Goal: Task Accomplishment & Management: Manage account settings

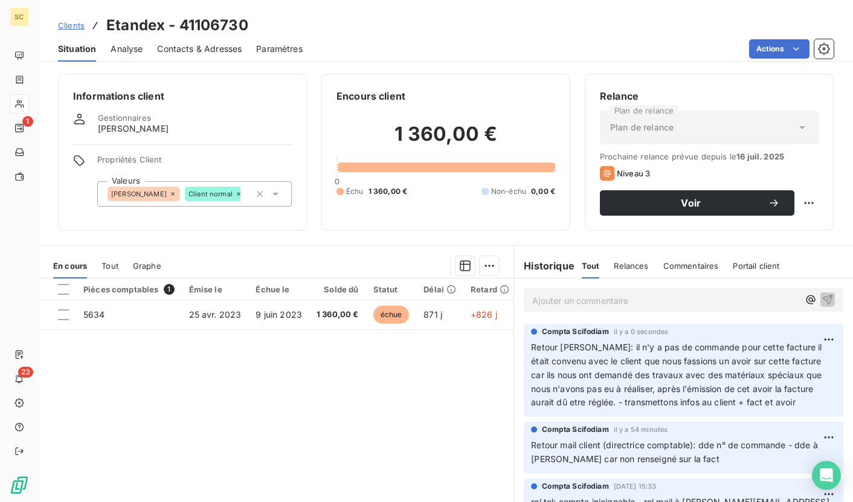
click at [66, 31] on link "Clients" at bounding box center [71, 25] width 27 height 12
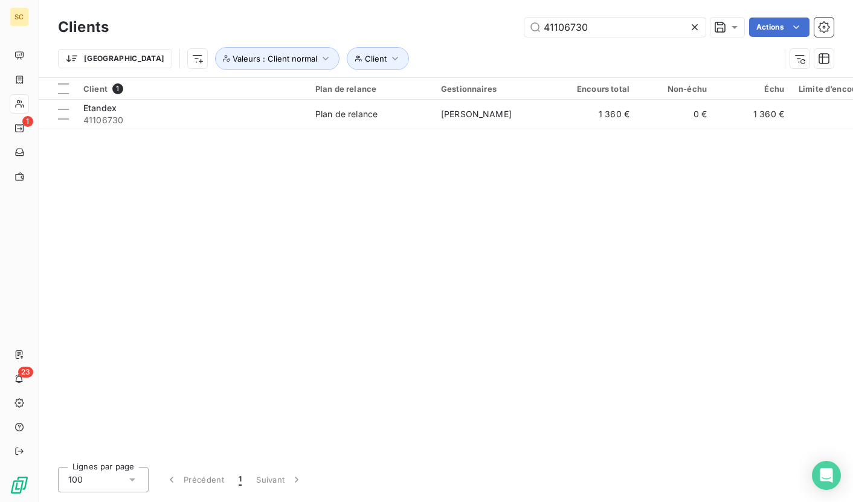
drag, startPoint x: 567, startPoint y: 29, endPoint x: 384, endPoint y: 18, distance: 182.8
click at [384, 18] on div "41106730 Actions" at bounding box center [478, 27] width 710 height 19
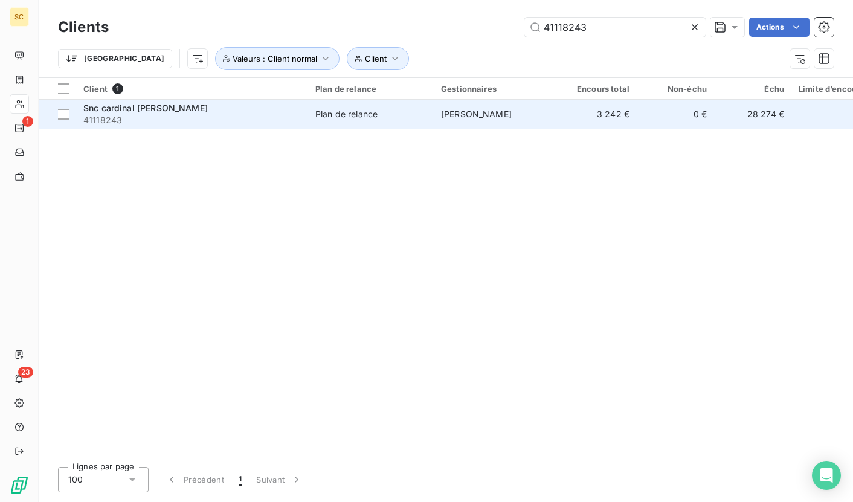
type input "41118243"
click at [273, 118] on span "41118243" at bounding box center [191, 120] width 217 height 12
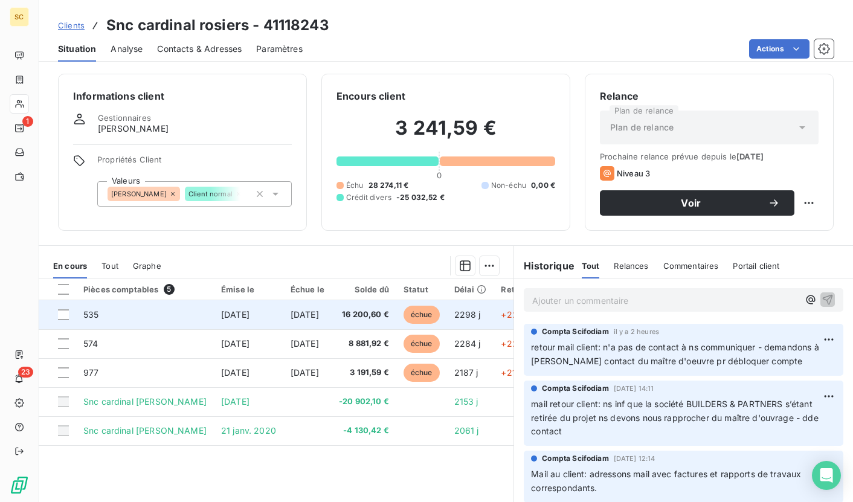
click at [378, 321] on td "16 200,60 €" at bounding box center [364, 314] width 65 height 29
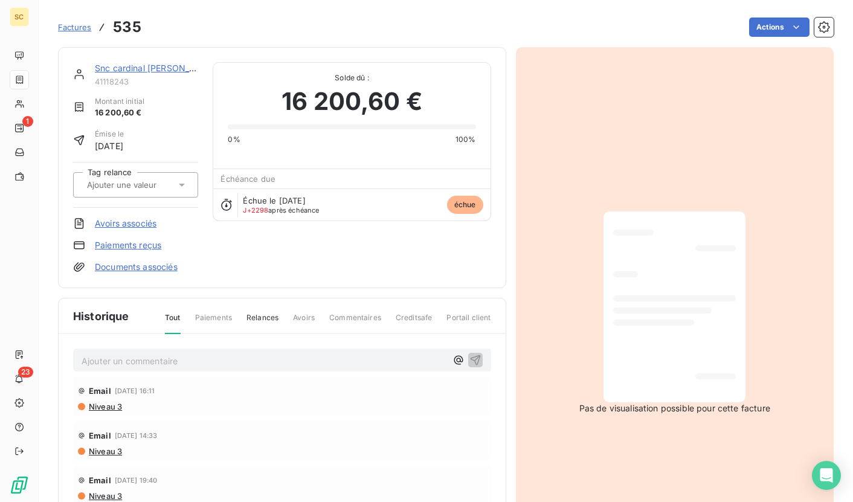
click at [161, 69] on link "Snc cardinal [PERSON_NAME]" at bounding box center [156, 68] width 123 height 10
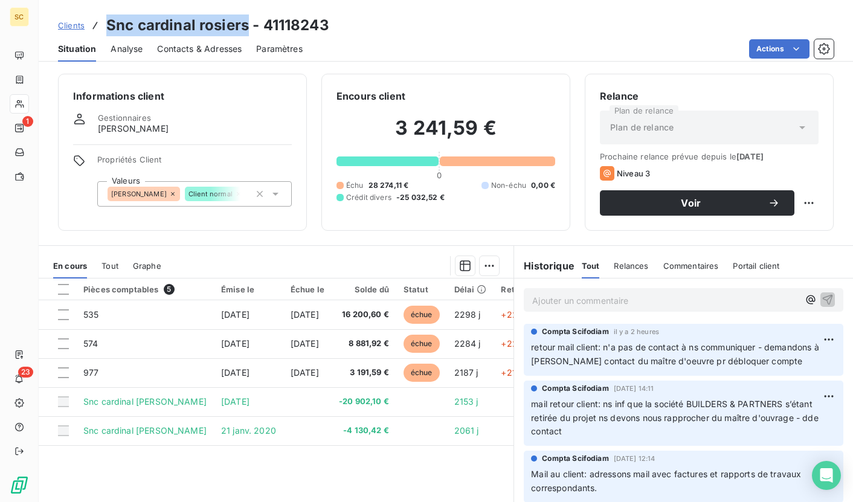
drag, startPoint x: 105, startPoint y: 28, endPoint x: 246, endPoint y: 24, distance: 140.8
click at [246, 24] on h3 "Snc cardinal rosiers - 41118243" at bounding box center [217, 25] width 223 height 22
copy h3 "Snc cardinal [PERSON_NAME]"
drag, startPoint x: 199, startPoint y: 19, endPoint x: 165, endPoint y: 22, distance: 34.0
click at [199, 19] on h3 "Snc cardinal rosiers - 41118243" at bounding box center [217, 25] width 223 height 22
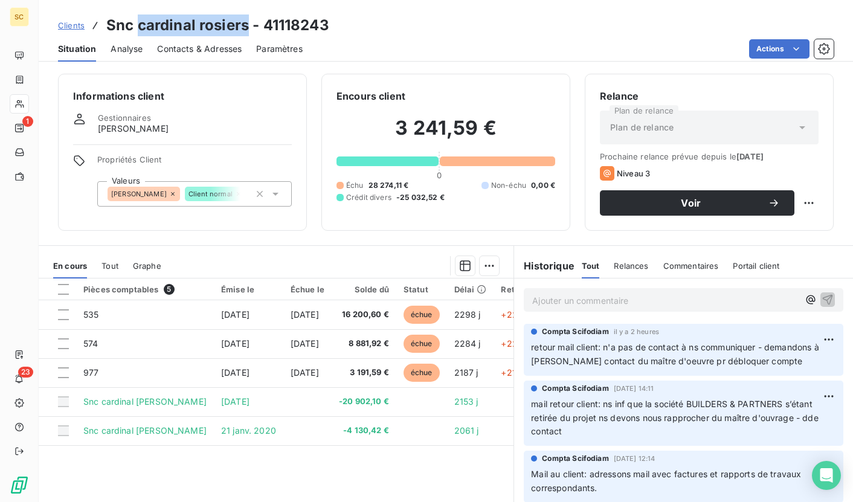
drag, startPoint x: 140, startPoint y: 25, endPoint x: 245, endPoint y: 23, distance: 105.7
click at [247, 23] on h3 "Snc cardinal rosiers - 41118243" at bounding box center [217, 25] width 223 height 22
copy h3 "cardinal rosiers"
click at [204, 49] on span "Contacts & Adresses" at bounding box center [199, 49] width 85 height 12
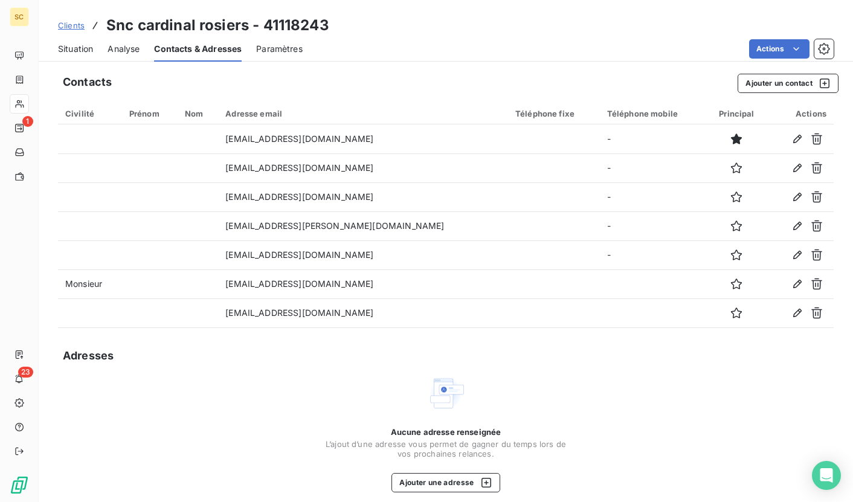
drag, startPoint x: 120, startPoint y: 22, endPoint x: 112, endPoint y: 24, distance: 8.1
click at [119, 22] on h3 "Snc cardinal rosiers - 41118243" at bounding box center [217, 25] width 223 height 22
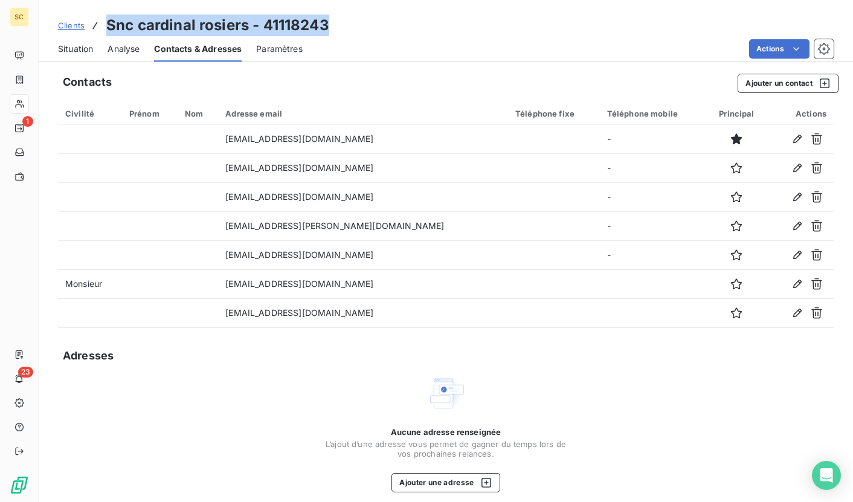
drag, startPoint x: 132, startPoint y: 23, endPoint x: 366, endPoint y: 28, distance: 233.8
click at [367, 28] on div "Clients Snc cardinal rosiers - 41118243" at bounding box center [446, 25] width 814 height 22
copy h3 "Snc cardinal rosiers - 41118243"
click at [67, 43] on span "Situation" at bounding box center [75, 49] width 35 height 12
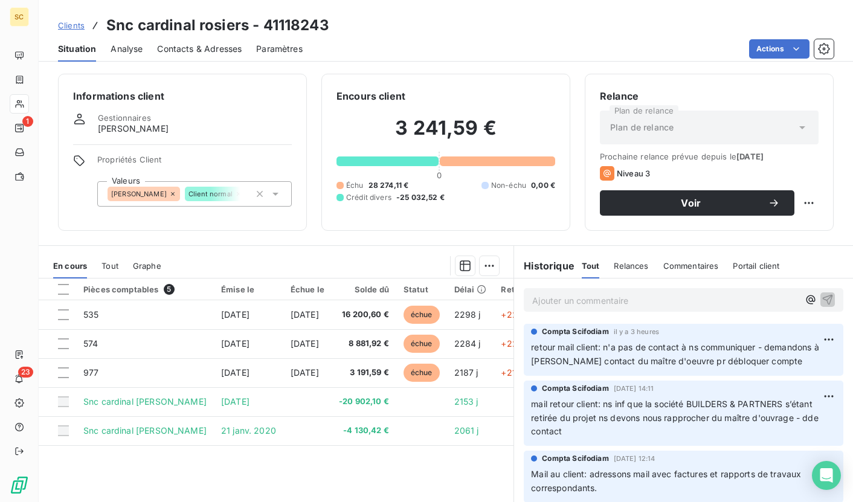
click at [658, 46] on div "Actions" at bounding box center [575, 48] width 516 height 19
click at [578, 301] on p "Ajouter un commentaire ﻿" at bounding box center [665, 300] width 266 height 15
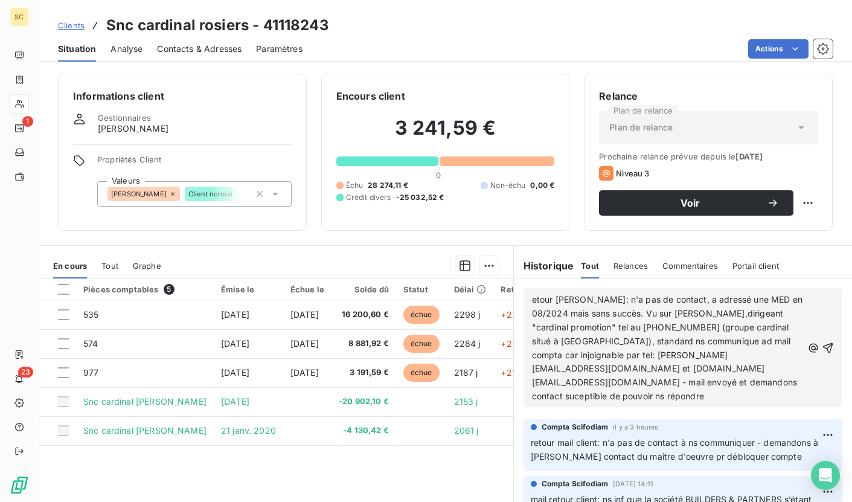
click at [532, 300] on span "etour [PERSON_NAME]: n'a pas de contact, a adressé une MED en 08/2024 mais sans…" at bounding box center [668, 347] width 273 height 107
click at [822, 342] on icon "button" at bounding box center [828, 348] width 12 height 12
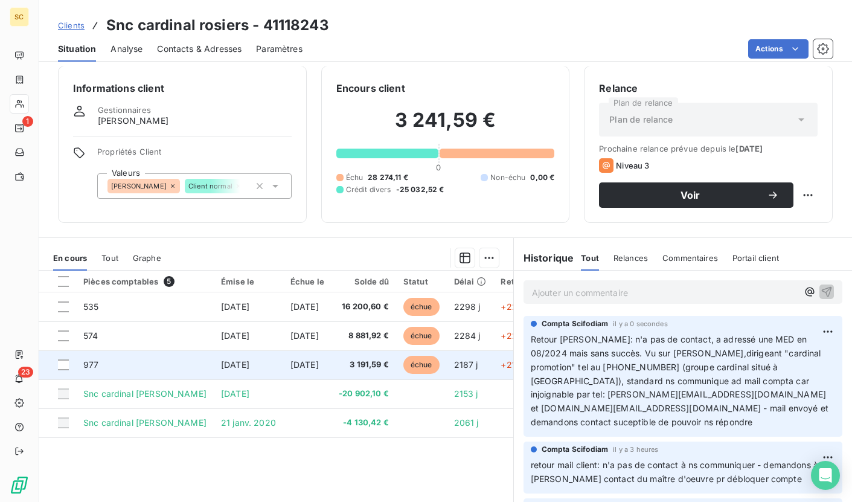
scroll to position [0, 0]
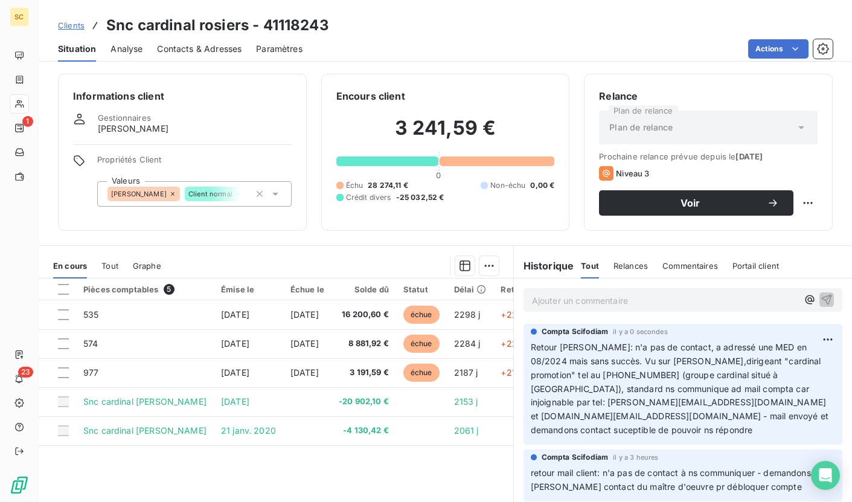
click at [70, 27] on span "Clients" at bounding box center [71, 26] width 27 height 10
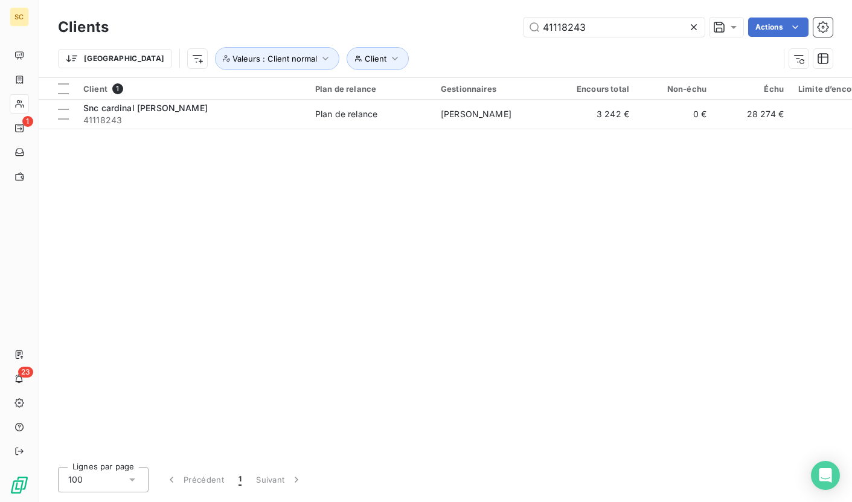
drag, startPoint x: 600, startPoint y: 27, endPoint x: 521, endPoint y: 27, distance: 79.1
click at [521, 27] on div "41118243 Actions" at bounding box center [478, 27] width 710 height 19
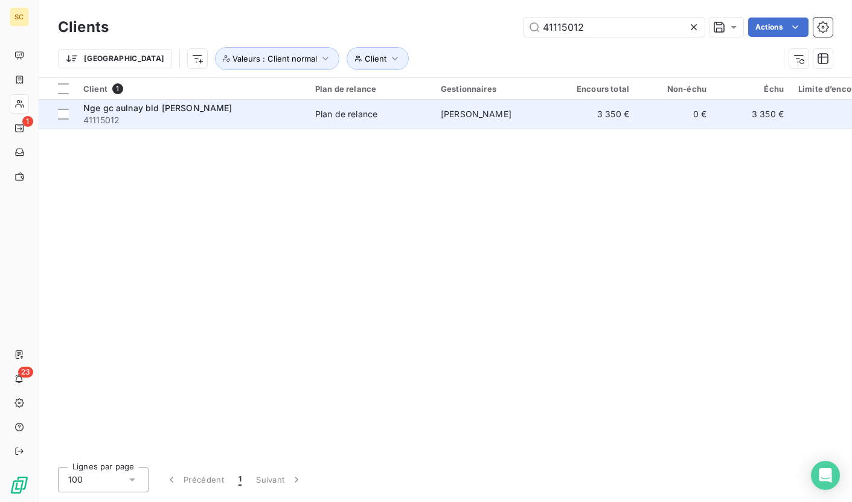
type input "41115012"
click at [337, 121] on td "Plan de relance" at bounding box center [371, 114] width 126 height 29
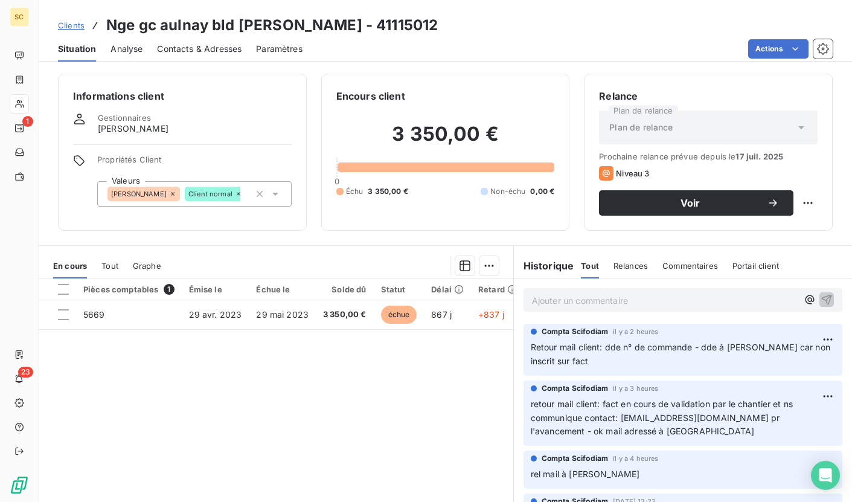
click at [383, 28] on h3 "Nge gc aulnay bld [PERSON_NAME] - 41115012" at bounding box center [272, 25] width 332 height 22
drag, startPoint x: 383, startPoint y: 28, endPoint x: 366, endPoint y: 30, distance: 17.0
click at [366, 30] on h3 "Nge gc aulnay bld [PERSON_NAME] - 41115012" at bounding box center [272, 25] width 332 height 22
click at [367, 25] on h3 "Nge gc aulnay bld [PERSON_NAME] - 41115012" at bounding box center [272, 25] width 332 height 22
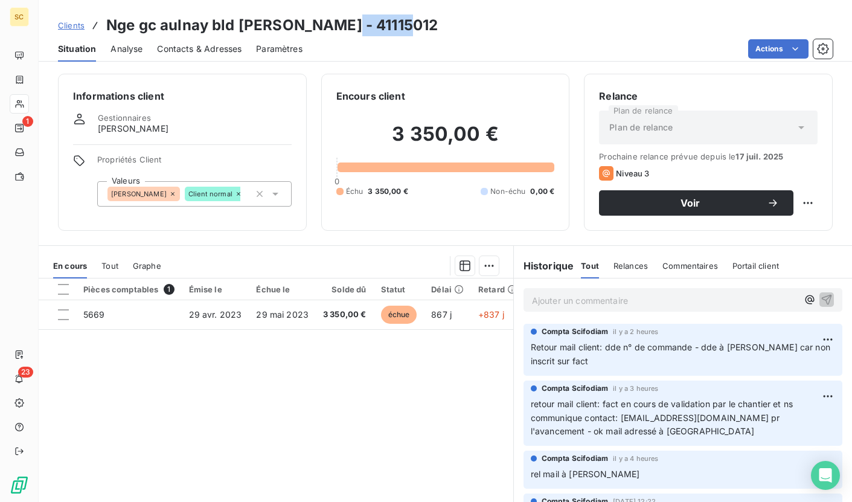
click at [367, 25] on h3 "Nge gc aulnay bld [PERSON_NAME] - 41115012" at bounding box center [272, 25] width 332 height 22
copy h3 "41115012"
click at [216, 50] on span "Contacts & Adresses" at bounding box center [199, 49] width 85 height 12
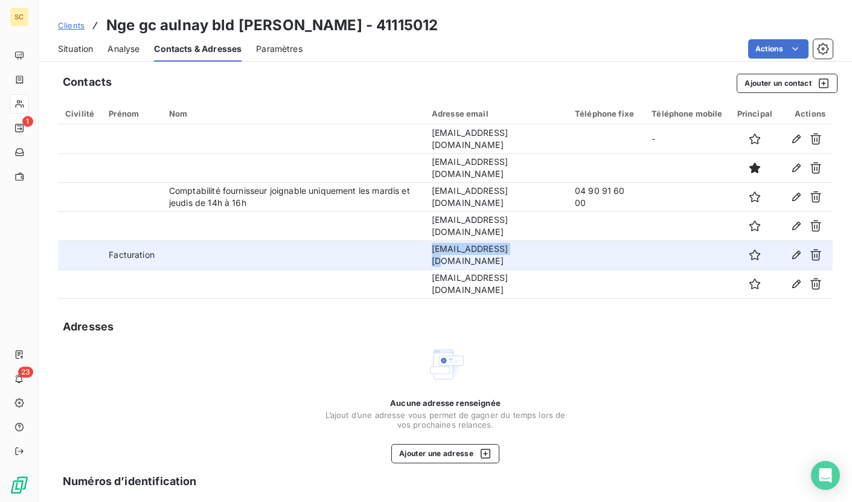
drag, startPoint x: 519, startPoint y: 256, endPoint x: 425, endPoint y: 255, distance: 94.8
click at [425, 255] on tr "Facturation [EMAIL_ADDRESS][DOMAIN_NAME]" at bounding box center [445, 254] width 775 height 29
copy tr "[EMAIL_ADDRESS][DOMAIN_NAME]"
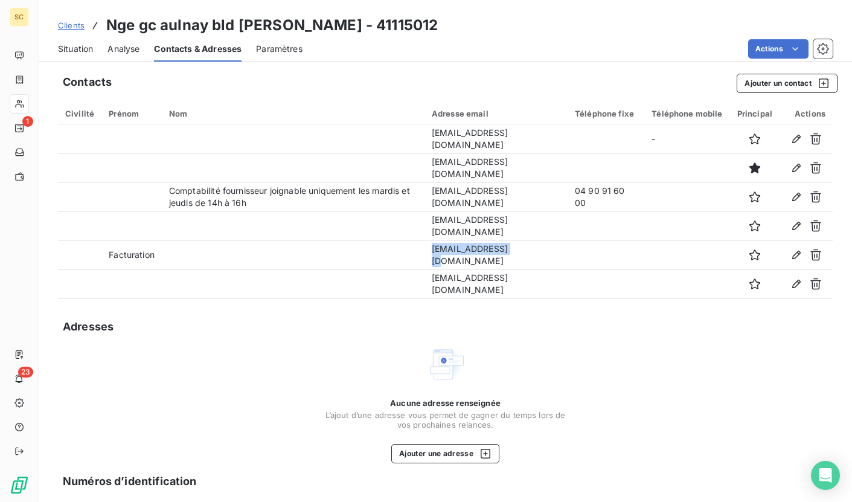
click at [79, 53] on span "Situation" at bounding box center [75, 49] width 35 height 12
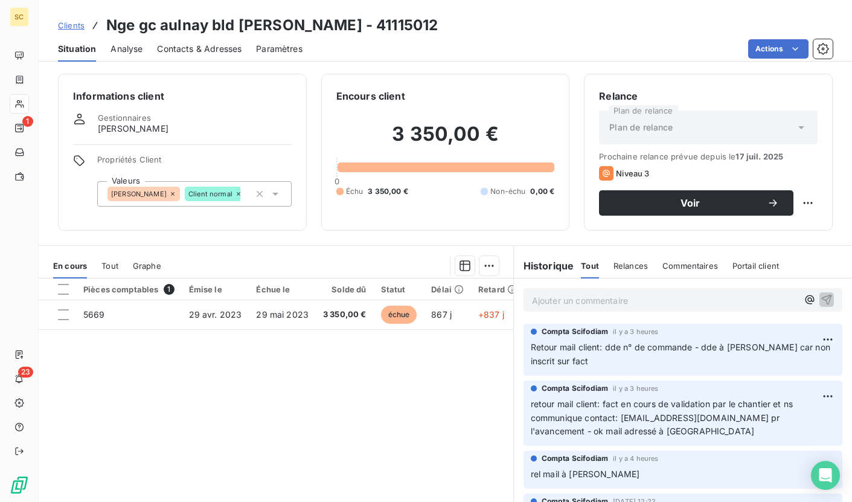
click at [643, 299] on p "Ajouter un commentaire ﻿" at bounding box center [665, 300] width 266 height 15
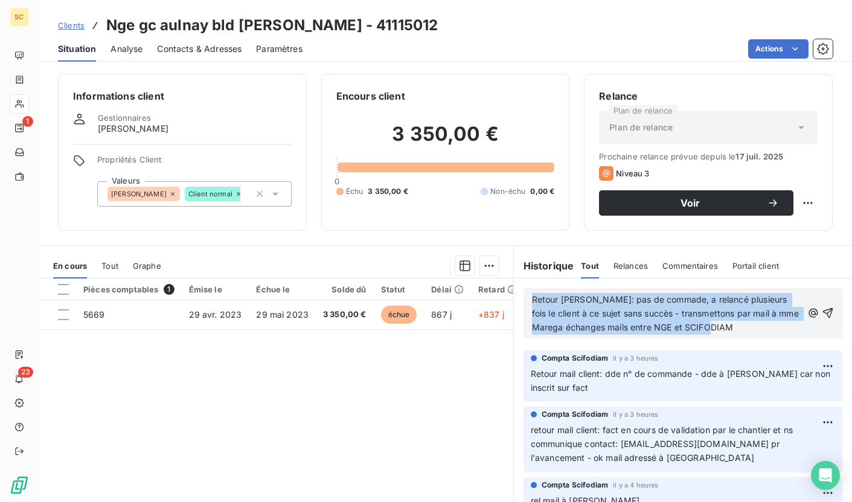
drag, startPoint x: 739, startPoint y: 328, endPoint x: 523, endPoint y: 292, distance: 218.5
click at [524, 292] on div "Retour [PERSON_NAME]: pas de commade, a relancé plusieurs fois le client à ce s…" at bounding box center [683, 313] width 319 height 50
copy span "Retour [PERSON_NAME]: pas de commade, a relancé plusieurs fois le client à ce s…"
click at [822, 313] on icon "button" at bounding box center [828, 313] width 12 height 12
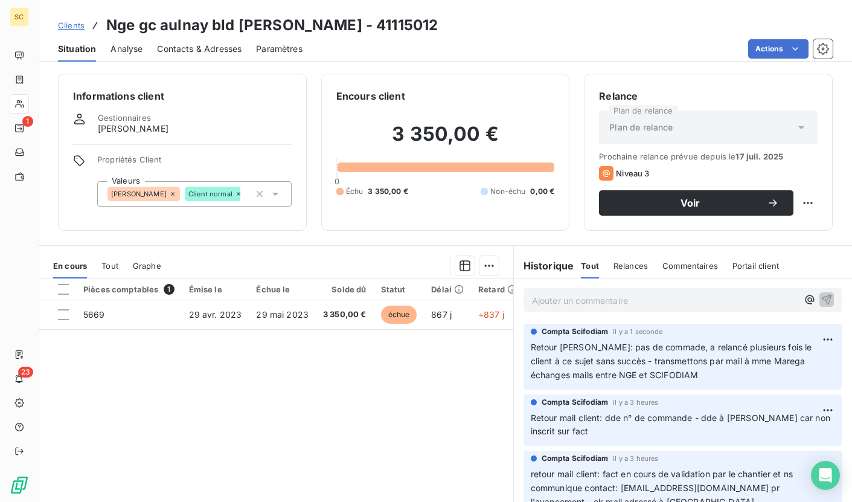
click at [78, 23] on span "Clients" at bounding box center [71, 26] width 27 height 10
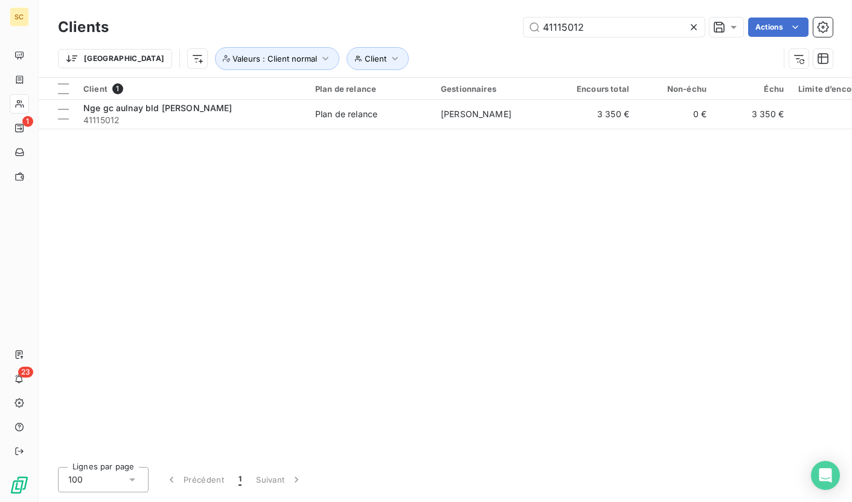
drag, startPoint x: 547, startPoint y: 29, endPoint x: 519, endPoint y: 29, distance: 27.2
click at [519, 29] on div "41115012 Actions" at bounding box center [478, 27] width 710 height 19
type input "[PERSON_NAME]"
click at [280, 98] on th "Client 1" at bounding box center [192, 89] width 232 height 22
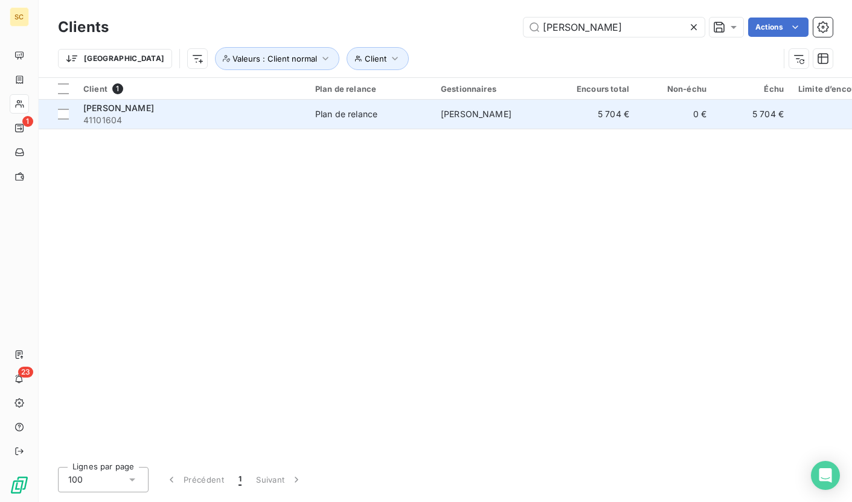
click at [270, 112] on div "[PERSON_NAME]" at bounding box center [191, 108] width 217 height 12
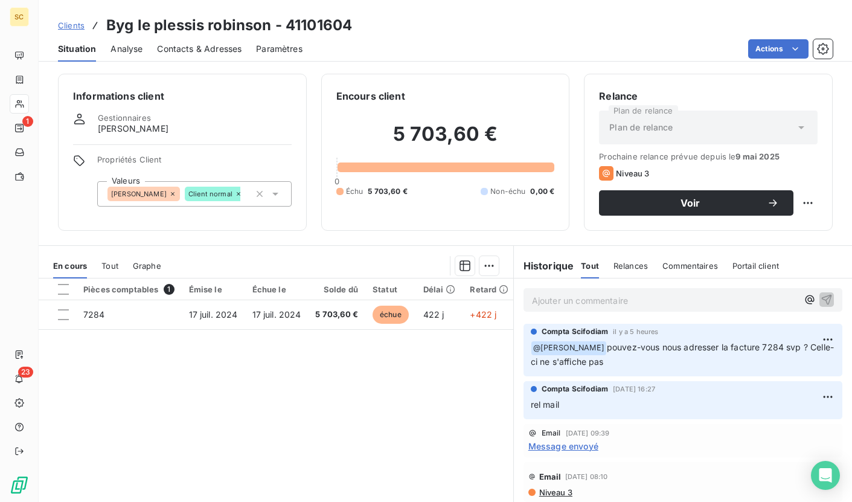
click at [323, 24] on h3 "Byg le plessis robinson - 41101604" at bounding box center [229, 25] width 246 height 22
click at [324, 24] on h3 "Byg le plessis robinson - 41101604" at bounding box center [229, 25] width 246 height 22
copy h3 "41101604"
click at [589, 373] on div "Compta Scifodiam il y a 5 heures ﻿ @ [PERSON_NAME] pouvez-vous nous adresser la…" at bounding box center [683, 350] width 319 height 53
click at [61, 22] on span "Clients" at bounding box center [71, 26] width 27 height 10
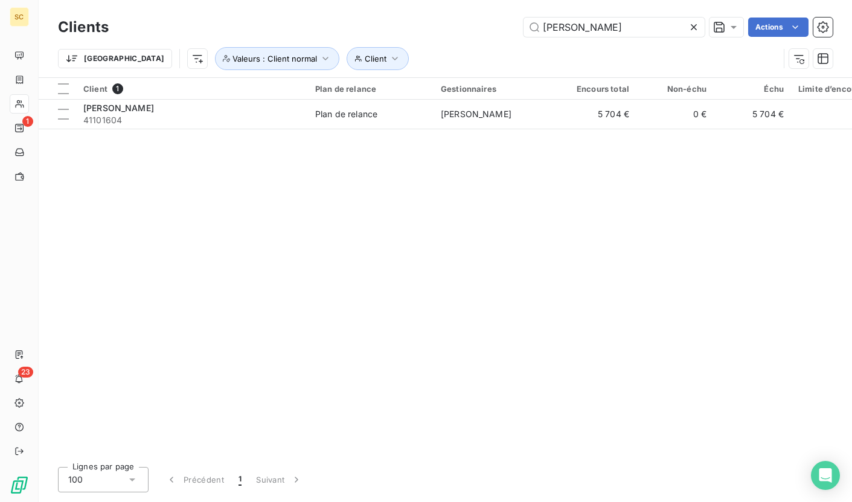
drag, startPoint x: 659, startPoint y: 30, endPoint x: 507, endPoint y: 21, distance: 151.9
click at [507, 21] on div "[PERSON_NAME] Actions" at bounding box center [478, 27] width 710 height 19
type input "8651"
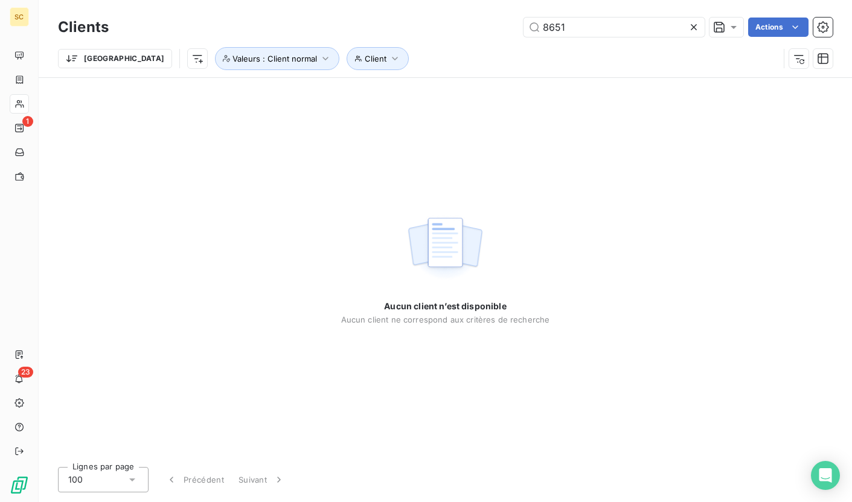
drag, startPoint x: 618, startPoint y: 34, endPoint x: 457, endPoint y: 31, distance: 161.3
click at [457, 31] on div "8651 Actions" at bounding box center [478, 27] width 710 height 19
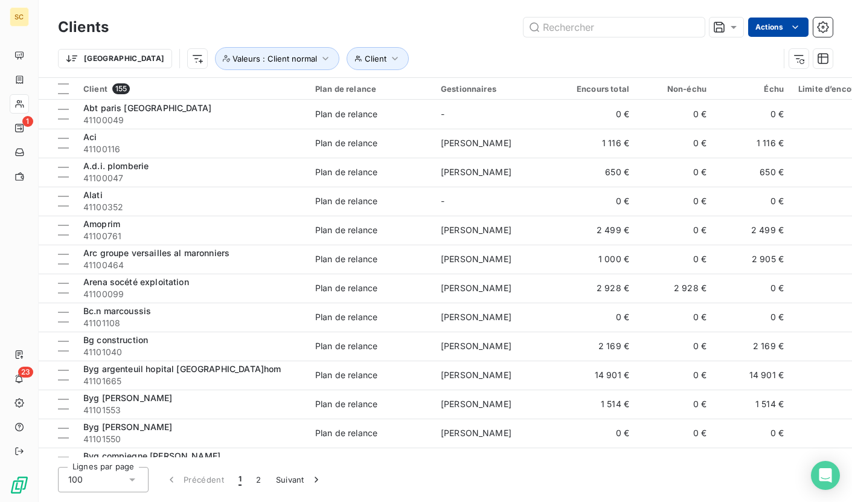
click at [774, 28] on html "SC 1 23 Clients Actions Trier Client Valeurs : Client normal Client 155 Plan de…" at bounding box center [426, 251] width 852 height 502
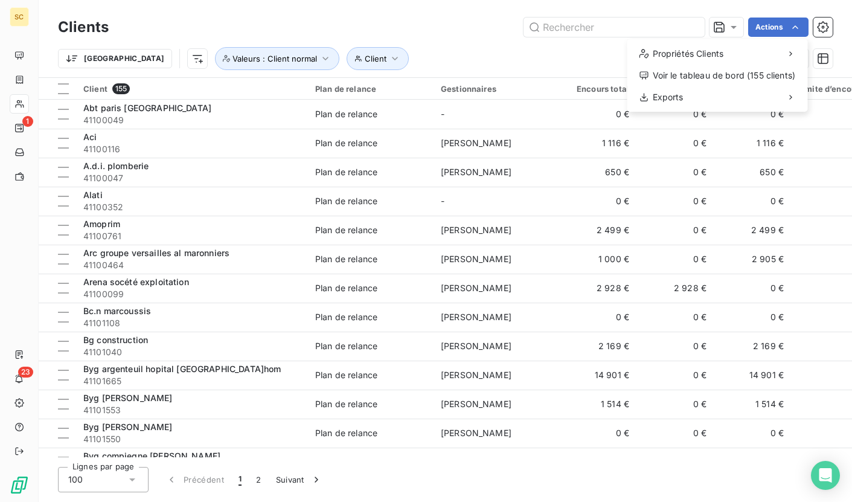
click at [577, 39] on html "SC 1 23 Clients Actions Propriétés Clients Voir le tableau de bord (155 clients…" at bounding box center [426, 251] width 852 height 502
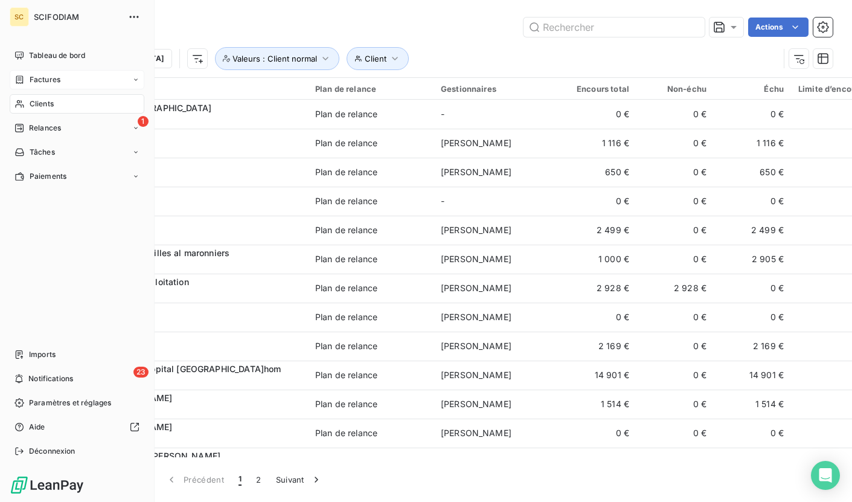
drag, startPoint x: 56, startPoint y: 129, endPoint x: 55, endPoint y: 89, distance: 40.5
click at [56, 111] on nav "Tableau de bord Factures Clients 1 Relances Tâches Paiements" at bounding box center [77, 116] width 135 height 140
drag, startPoint x: 54, startPoint y: 82, endPoint x: 56, endPoint y: 75, distance: 6.8
click at [55, 76] on div "Factures" at bounding box center [77, 79] width 135 height 19
click at [56, 75] on span "Factures" at bounding box center [45, 79] width 31 height 11
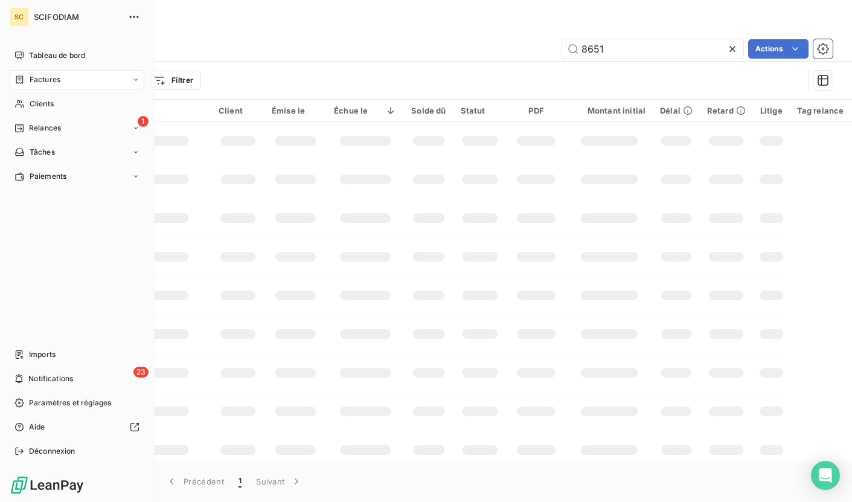
click at [56, 75] on span "Factures" at bounding box center [45, 79] width 31 height 11
click at [54, 106] on span "Factures" at bounding box center [44, 103] width 31 height 11
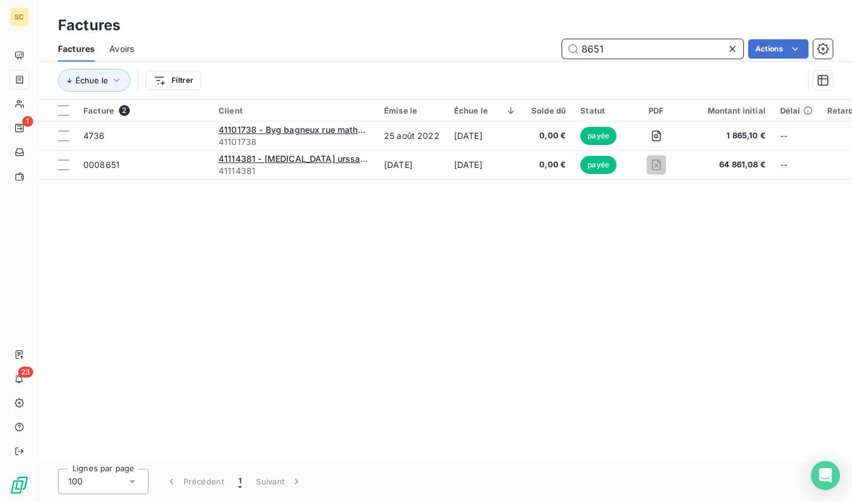
drag, startPoint x: 621, startPoint y: 51, endPoint x: 547, endPoint y: 43, distance: 74.7
click at [547, 43] on div "8651 Actions" at bounding box center [491, 48] width 684 height 19
click at [765, 48] on html "SC 1 23 Factures Factures Avoirs 8651 Actions Échue le Filtrer Facture 2 Client…" at bounding box center [426, 251] width 852 height 502
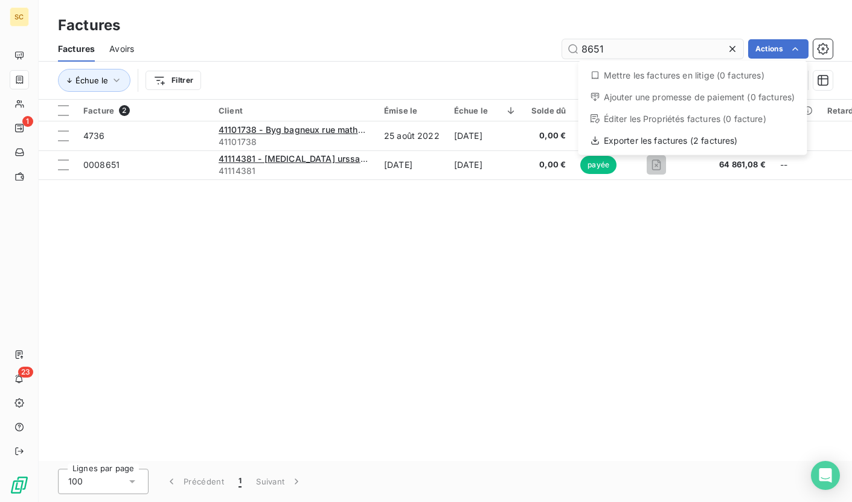
click at [631, 48] on html "SC 1 23 Factures Factures Avoirs 8651 Actions Mettre les factures en litige (0 …" at bounding box center [426, 251] width 852 height 502
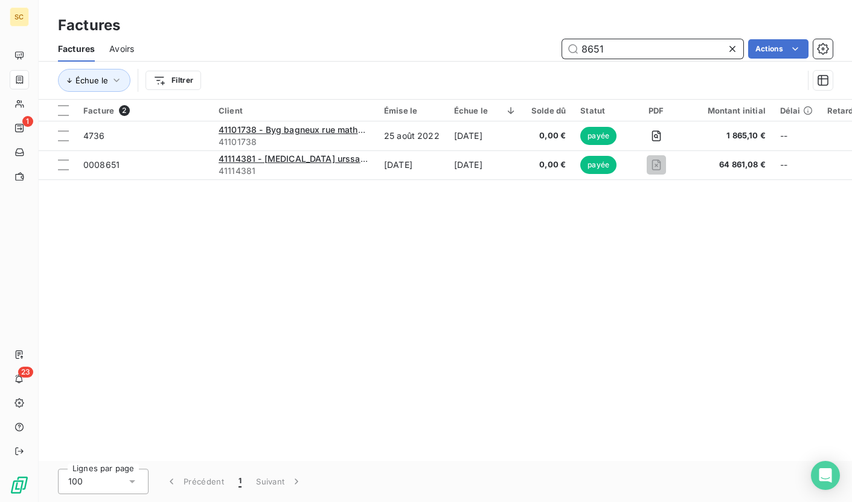
click at [631, 48] on input "8651" at bounding box center [652, 48] width 181 height 19
click at [641, 51] on input "8651" at bounding box center [652, 48] width 181 height 19
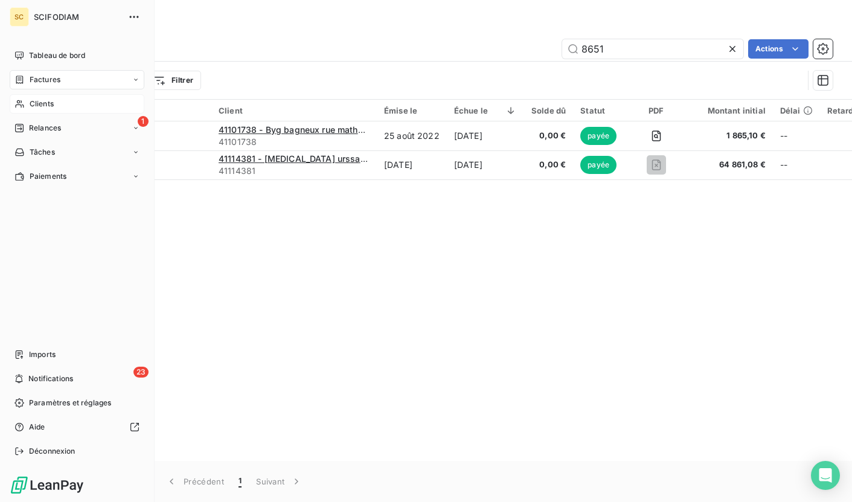
click at [43, 108] on span "Clients" at bounding box center [42, 103] width 24 height 11
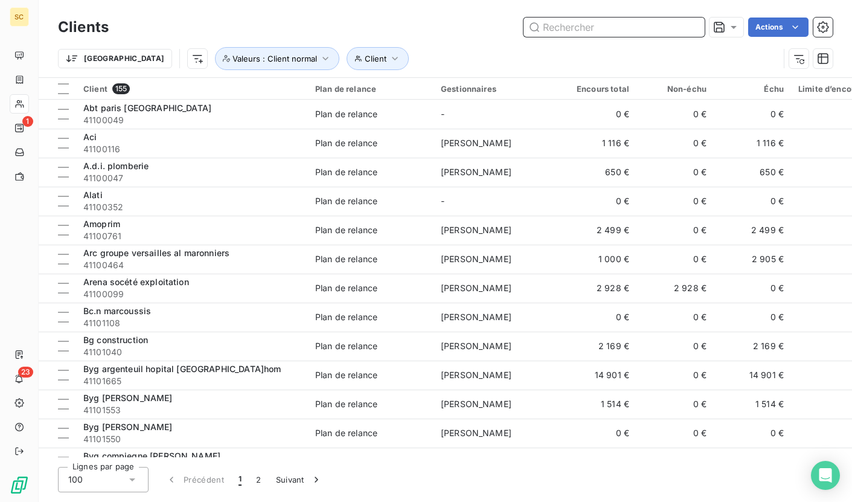
paste input "41118243"
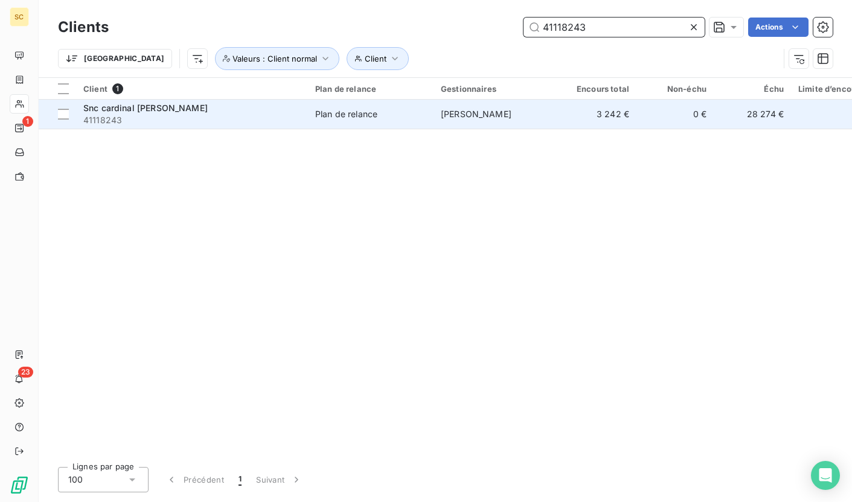
type input "41118243"
click at [291, 117] on span "41118243" at bounding box center [191, 120] width 217 height 12
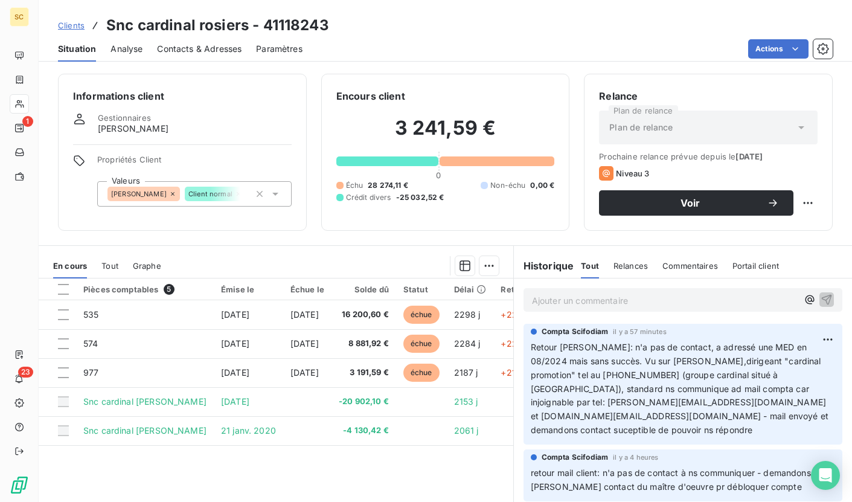
click at [600, 298] on p "Ajouter un commentaire ﻿" at bounding box center [665, 300] width 266 height 15
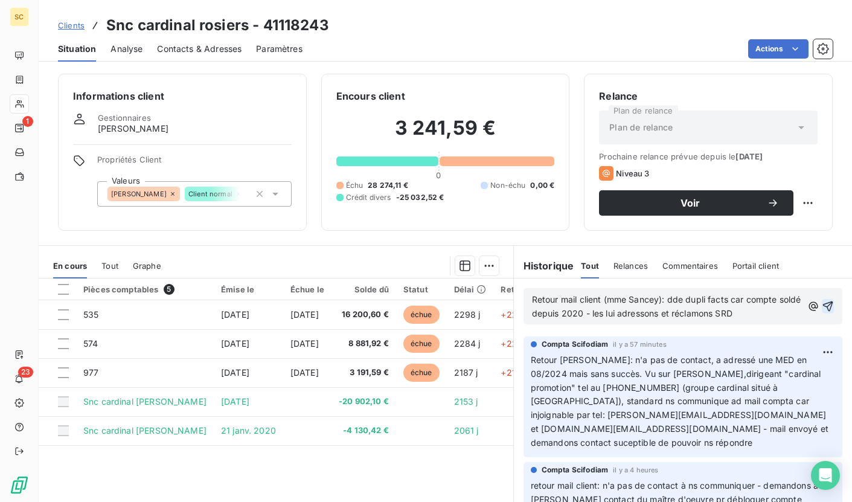
click at [823, 304] on icon "button" at bounding box center [828, 306] width 10 height 10
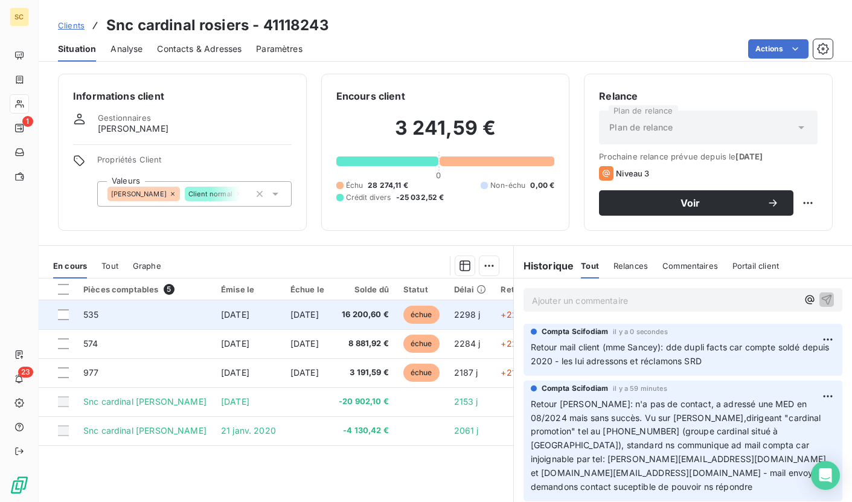
click at [358, 318] on span "16 200,60 €" at bounding box center [364, 315] width 50 height 12
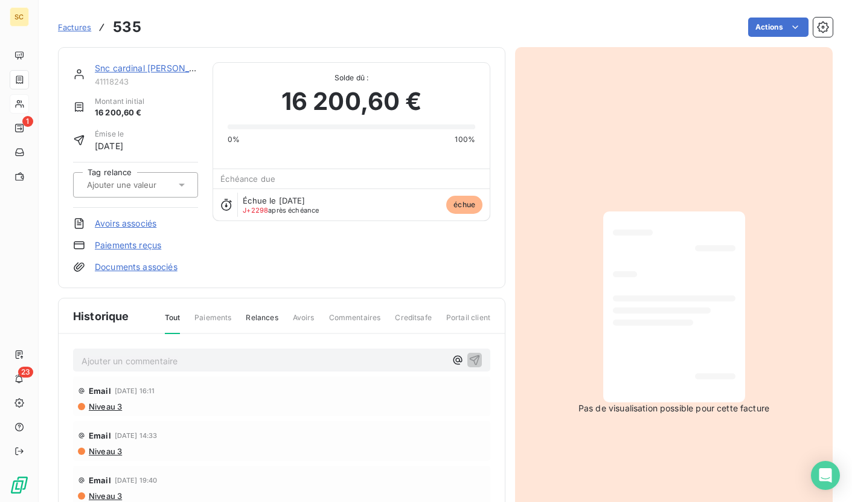
click at [127, 72] on link "Snc cardinal [PERSON_NAME]" at bounding box center [156, 68] width 123 height 10
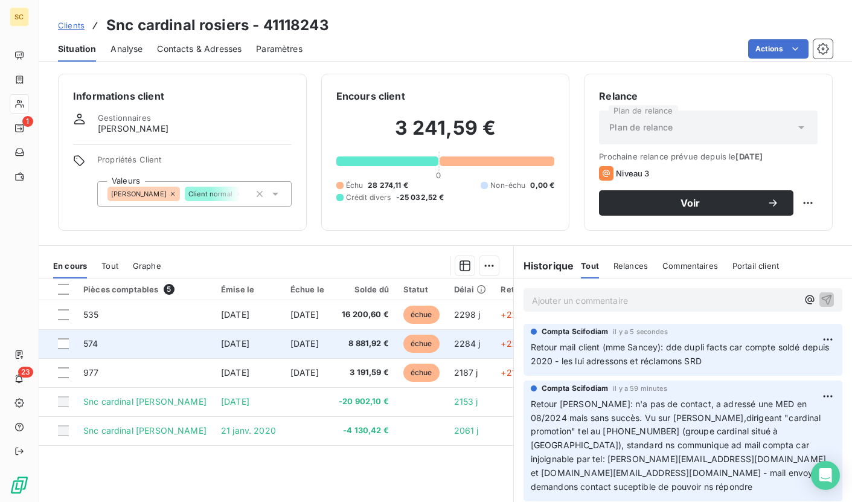
click at [355, 344] on span "8 881,92 €" at bounding box center [364, 344] width 50 height 12
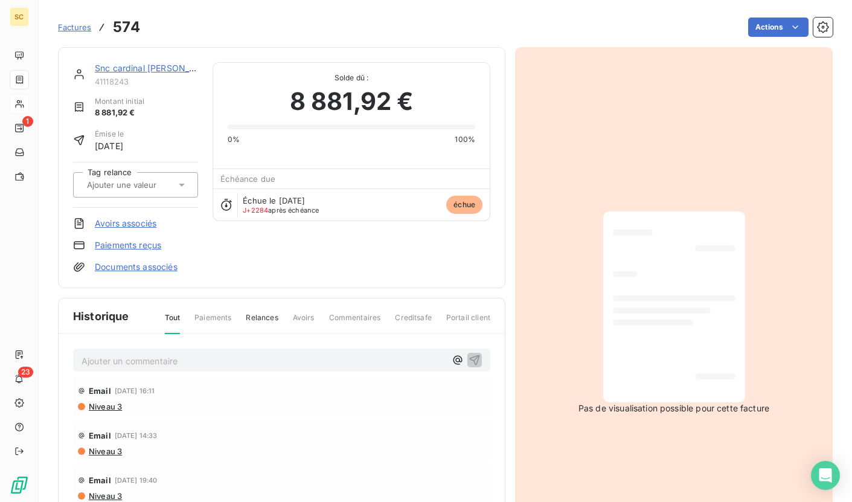
click at [117, 71] on link "Snc cardinal [PERSON_NAME]" at bounding box center [156, 68] width 123 height 10
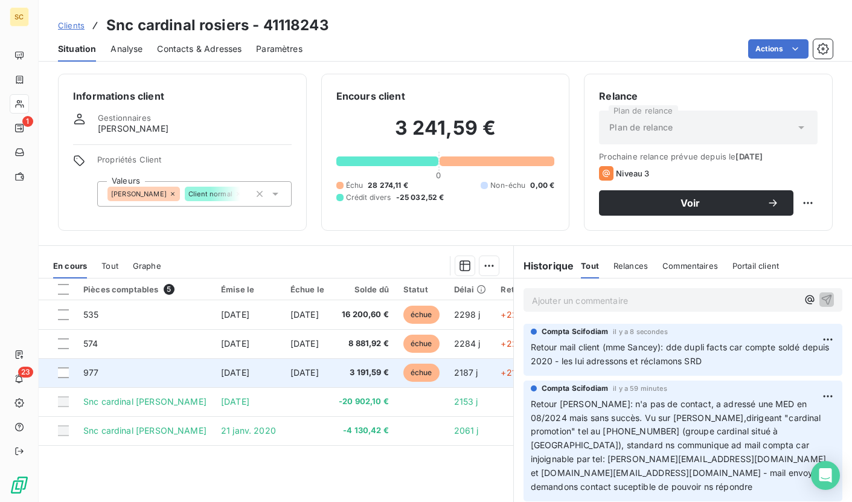
click at [315, 385] on td "[DATE]" at bounding box center [307, 372] width 48 height 29
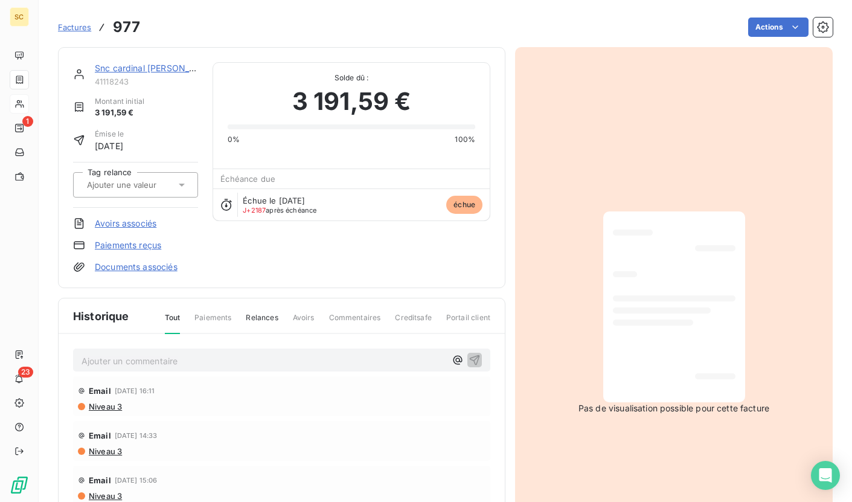
click at [135, 67] on link "Snc cardinal [PERSON_NAME]" at bounding box center [156, 68] width 123 height 10
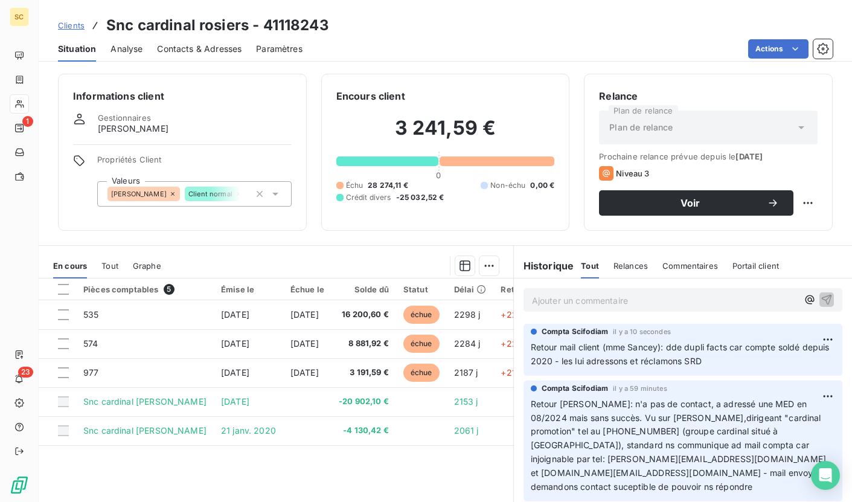
click at [274, 24] on h3 "Snc cardinal rosiers - 41118243" at bounding box center [217, 25] width 223 height 22
copy h3 "41118243"
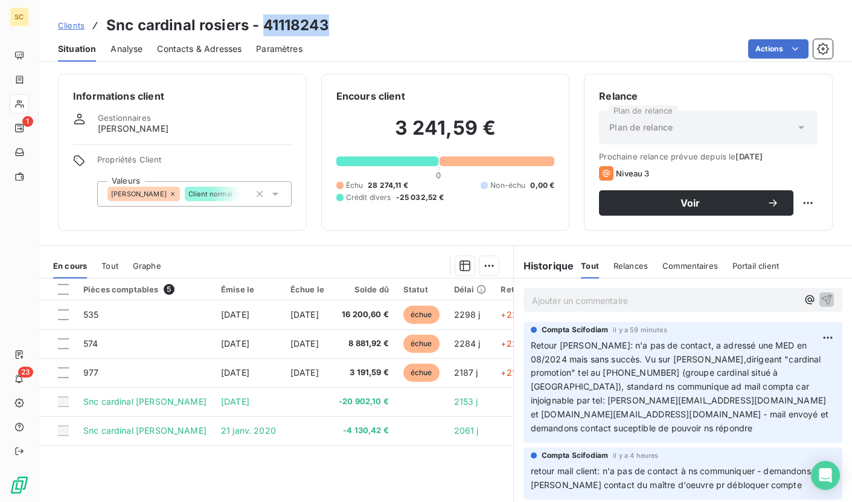
scroll to position [57, 0]
drag, startPoint x: 684, startPoint y: 402, endPoint x: 783, endPoint y: 398, distance: 99.1
click at [783, 398] on span "Retour [PERSON_NAME]: n'a pas de contact, a adressé une MED en 08/2024 mais san…" at bounding box center [681, 387] width 300 height 93
copy span "[EMAIL_ADDRESS][DOMAIN_NAME]"
click at [208, 54] on span "Contacts & Adresses" at bounding box center [199, 49] width 85 height 12
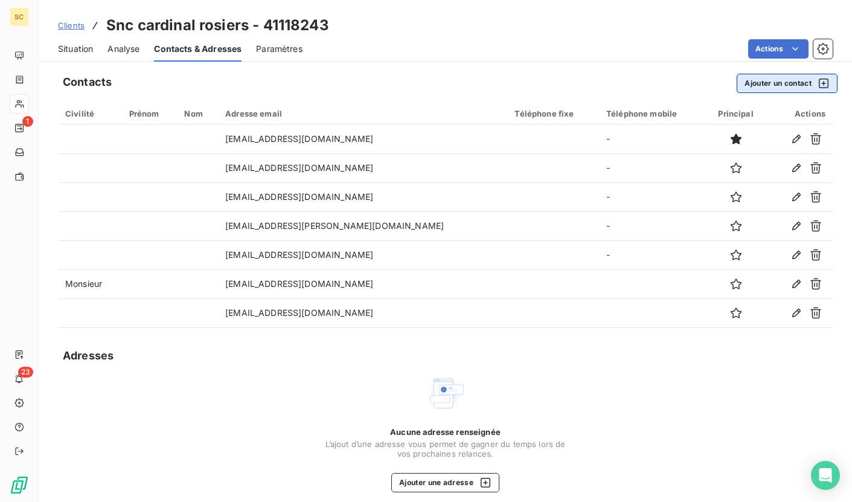
click at [742, 75] on button "Ajouter un contact" at bounding box center [787, 83] width 101 height 19
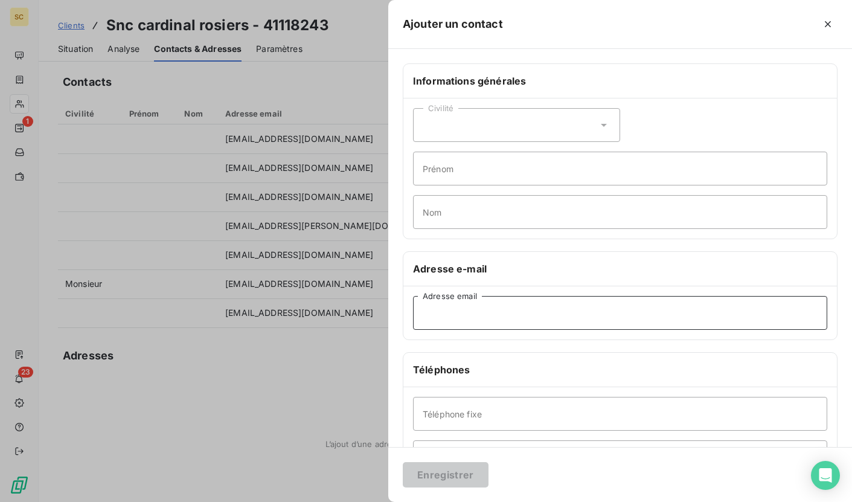
click at [480, 315] on input "Adresse email" at bounding box center [620, 313] width 414 height 34
paste input "[EMAIL_ADDRESS][DOMAIN_NAME]"
type input "[EMAIL_ADDRESS][DOMAIN_NAME]"
drag, startPoint x: 446, startPoint y: 214, endPoint x: 454, endPoint y: 195, distance: 20.1
click at [446, 214] on input "Nom" at bounding box center [620, 212] width 414 height 34
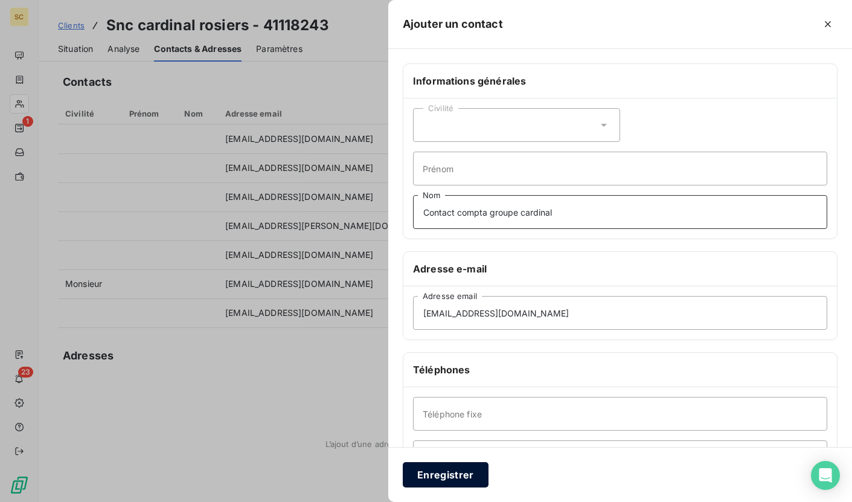
type input "Contact compta groupe cardinal"
click at [452, 477] on button "Enregistrer" at bounding box center [446, 474] width 86 height 25
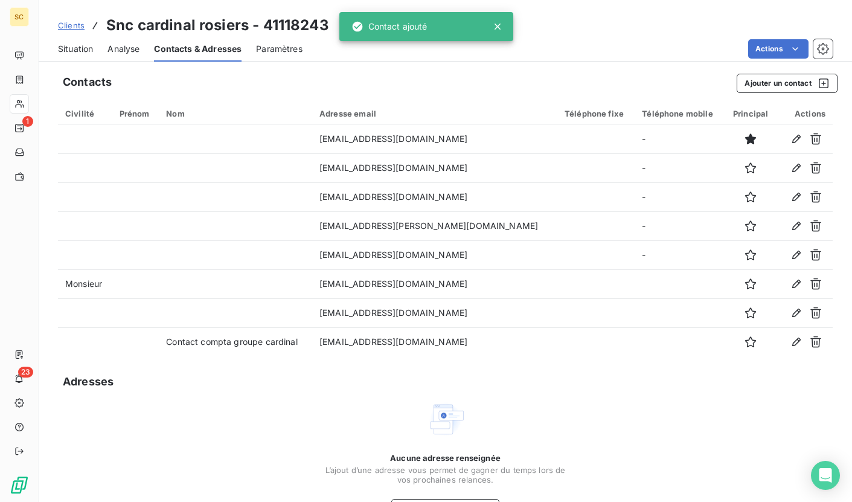
click at [93, 52] on span "Situation" at bounding box center [75, 49] width 35 height 12
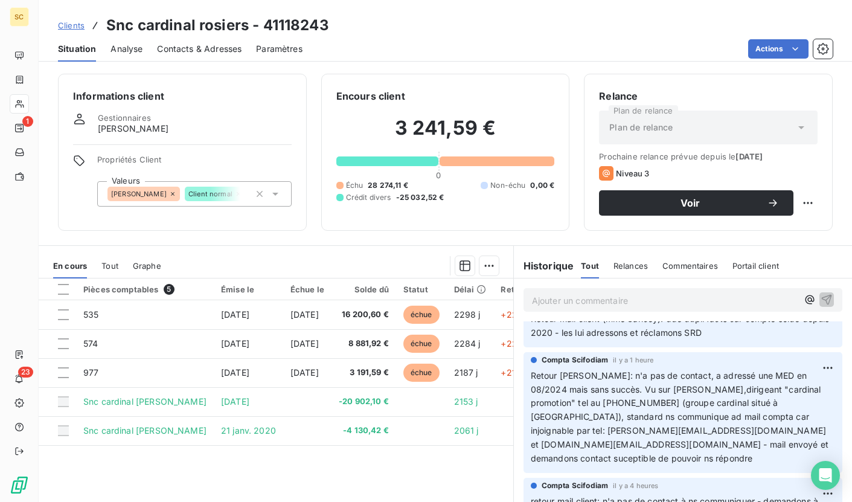
scroll to position [34, 0]
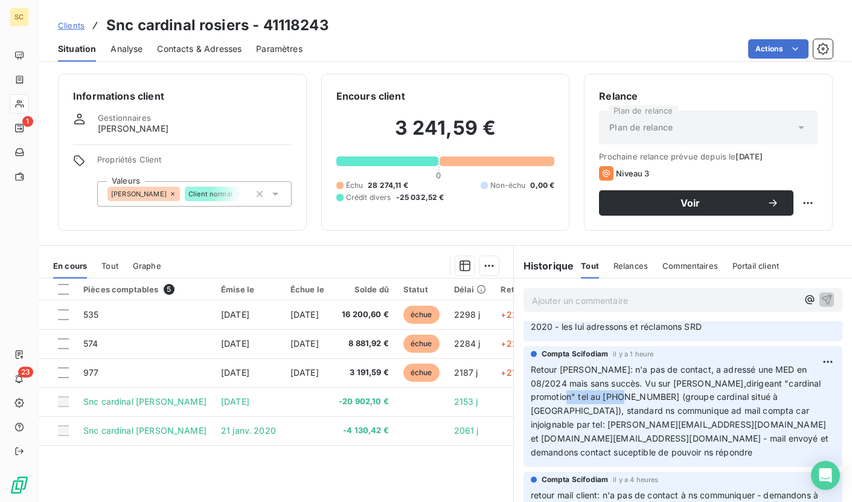
drag, startPoint x: 588, startPoint y: 396, endPoint x: 527, endPoint y: 397, distance: 61.0
click at [531, 397] on span "Retour [PERSON_NAME]: n'a pas de contact, a adressé une MED en 08/2024 mais san…" at bounding box center [681, 410] width 300 height 93
copy span "04 72 07 62 63"
click at [640, 409] on span "Retour [PERSON_NAME]: n'a pas de contact, a adressé une MED en 08/2024 mais san…" at bounding box center [681, 410] width 300 height 93
click at [201, 54] on span "Contacts & Adresses" at bounding box center [199, 49] width 85 height 12
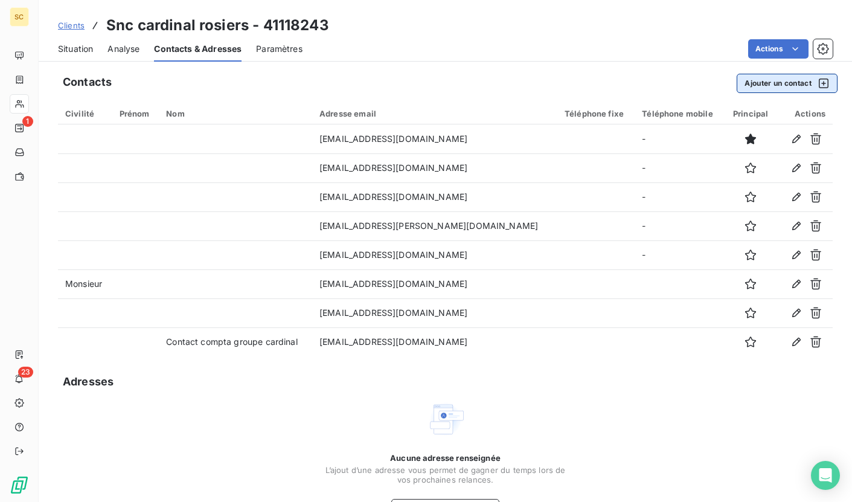
click at [772, 79] on button "Ajouter un contact" at bounding box center [787, 83] width 101 height 19
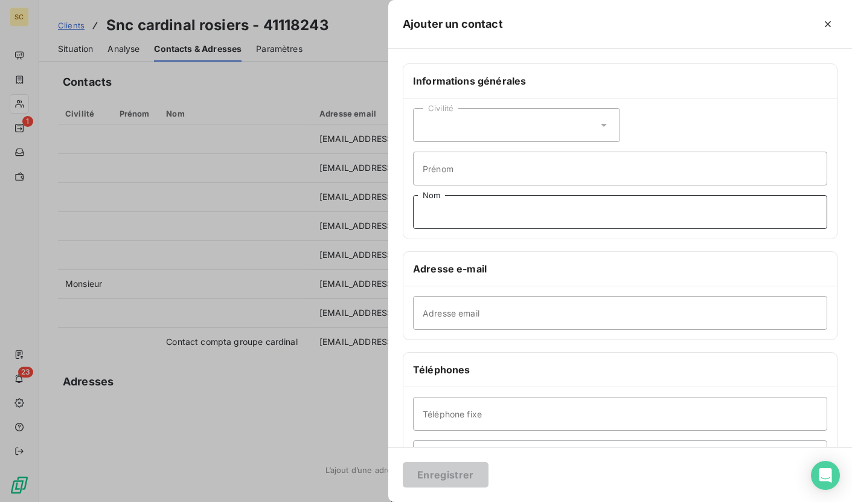
click at [461, 211] on input "Nom" at bounding box center [620, 212] width 414 height 34
type input "Standard groupe [DEMOGRAPHIC_DATA]"
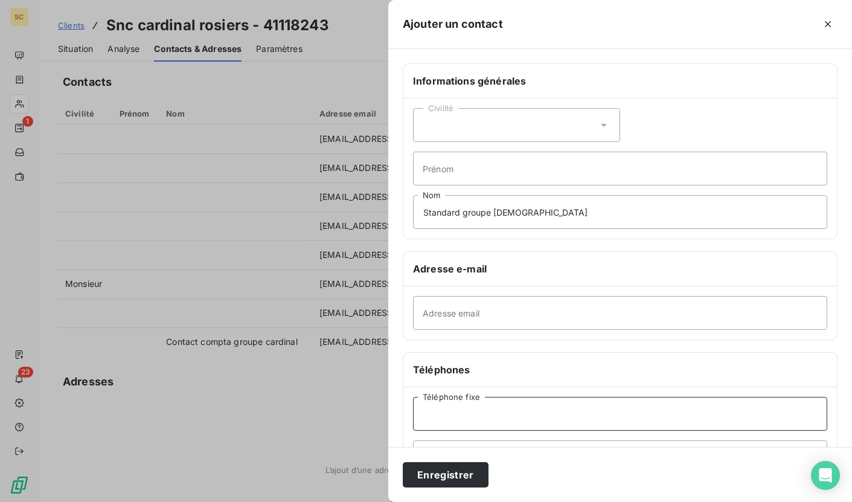
click at [462, 416] on input "Téléphone fixe" at bounding box center [620, 414] width 414 height 34
paste input "04 72 07 62 63"
type input "04 72 07 62 63"
click at [441, 485] on button "Enregistrer" at bounding box center [446, 474] width 86 height 25
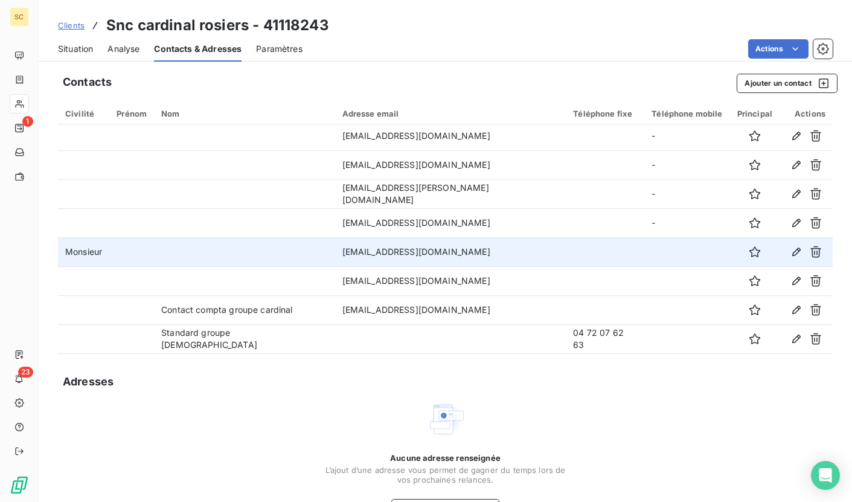
scroll to position [0, 0]
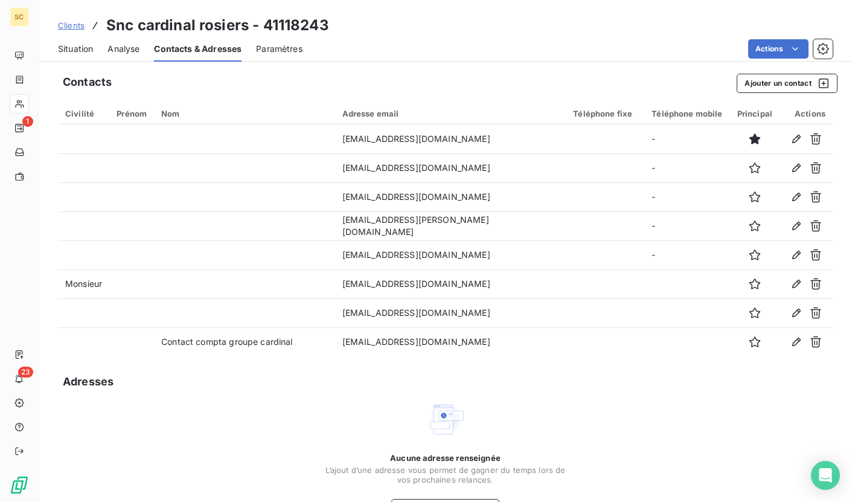
click at [73, 41] on div "Situation" at bounding box center [75, 48] width 35 height 25
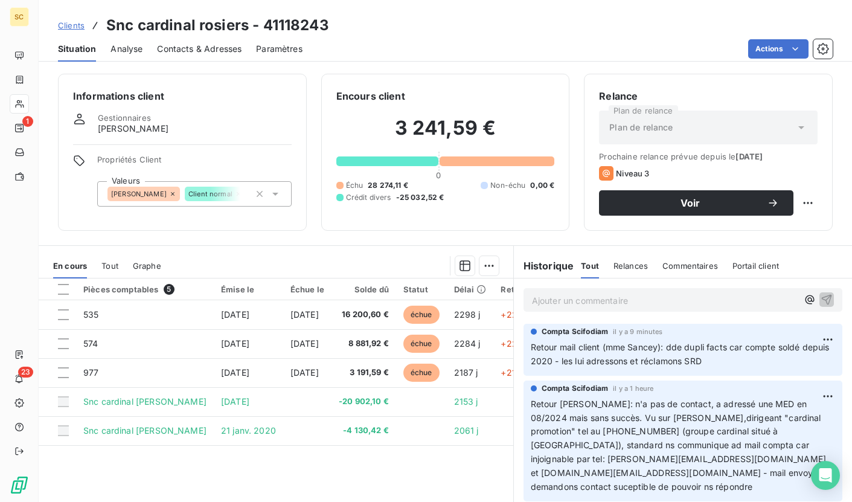
click at [164, 43] on span "Contacts & Adresses" at bounding box center [199, 49] width 85 height 12
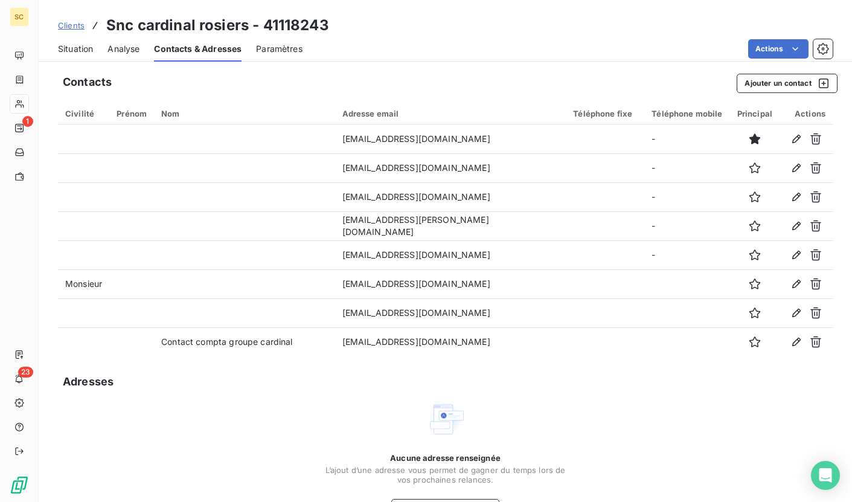
click at [71, 51] on span "Situation" at bounding box center [75, 49] width 35 height 12
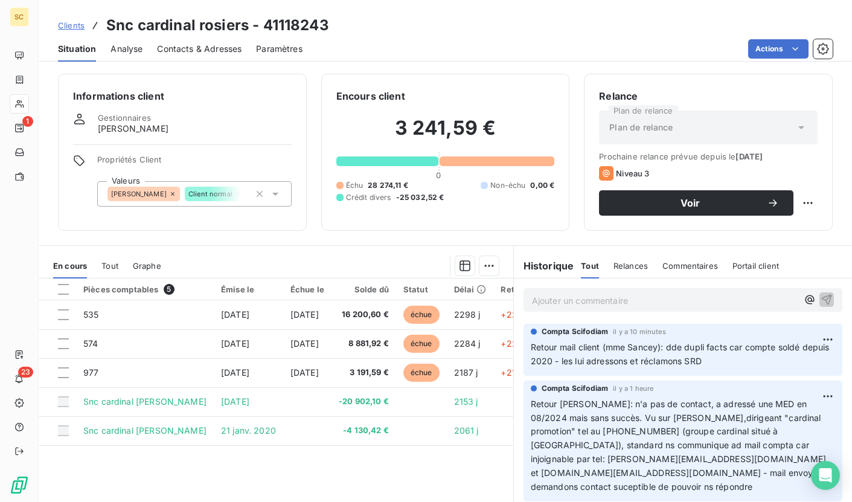
click at [65, 29] on span "Clients" at bounding box center [71, 26] width 27 height 10
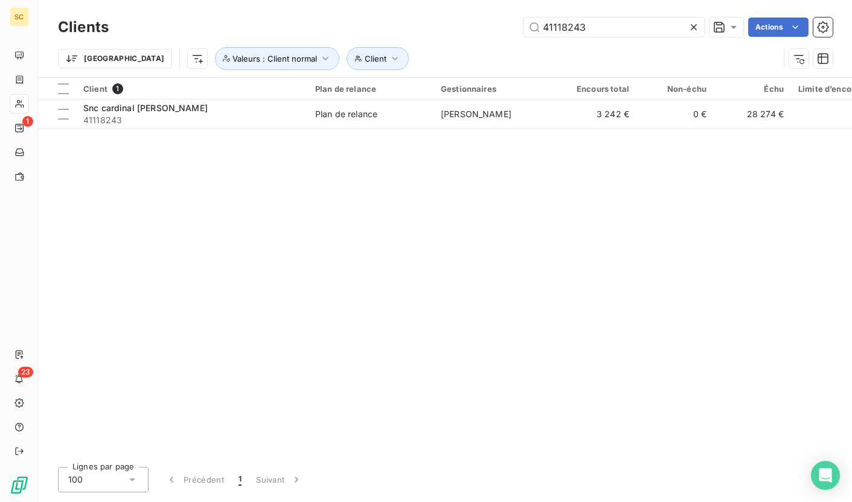
click at [455, 12] on div "Clients 41118243 Actions Trier Client Valeurs : Client normal" at bounding box center [446, 38] width 814 height 77
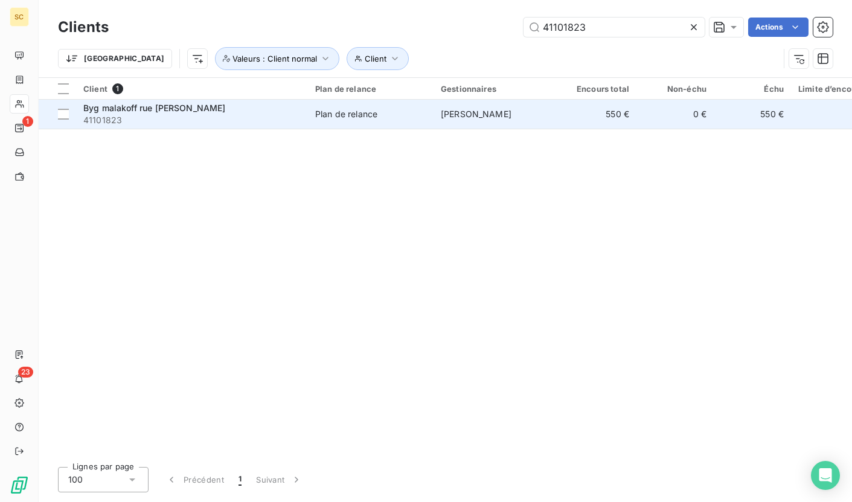
type input "41101823"
click at [265, 121] on span "41101823" at bounding box center [191, 120] width 217 height 12
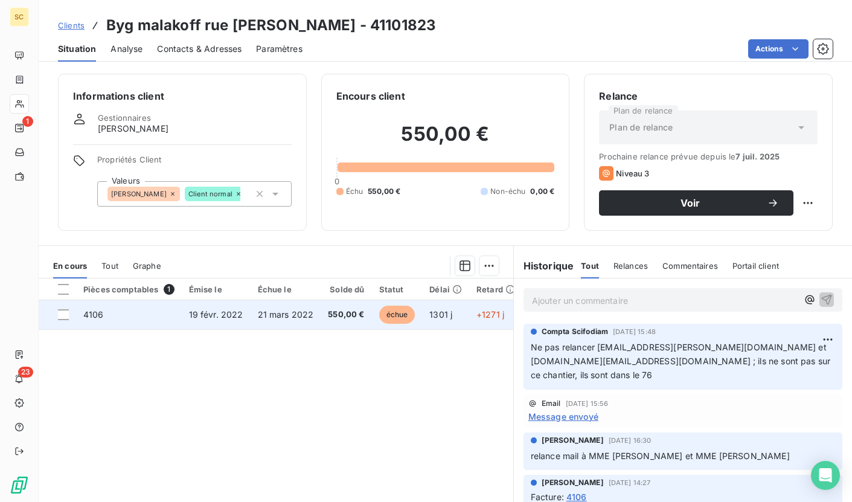
click at [292, 306] on td "21 mars 2022" at bounding box center [286, 314] width 71 height 29
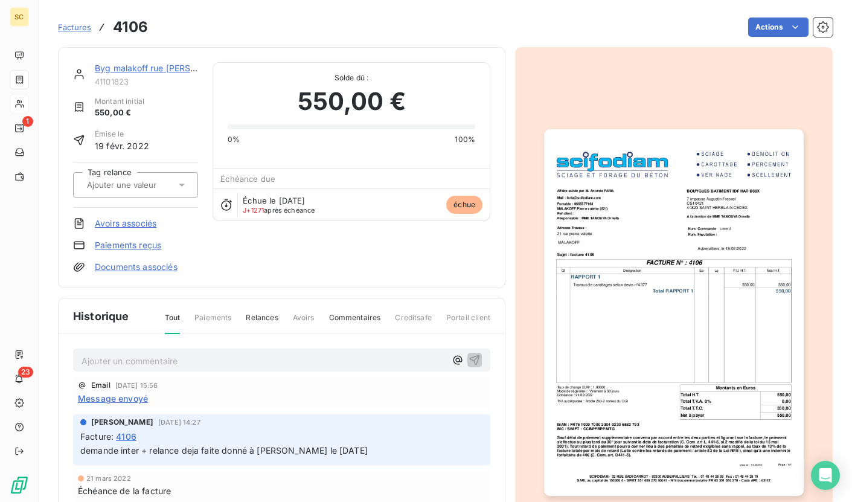
click at [761, 272] on img "button" at bounding box center [673, 312] width 259 height 367
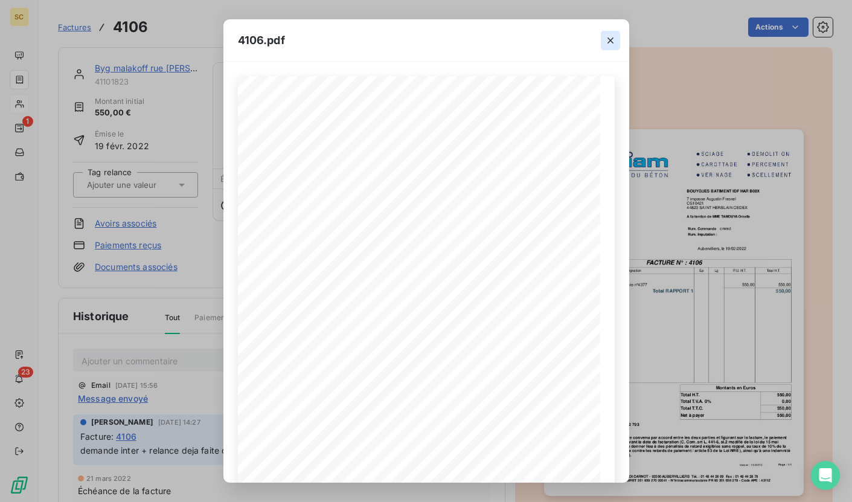
click at [617, 43] on button "button" at bounding box center [610, 40] width 19 height 19
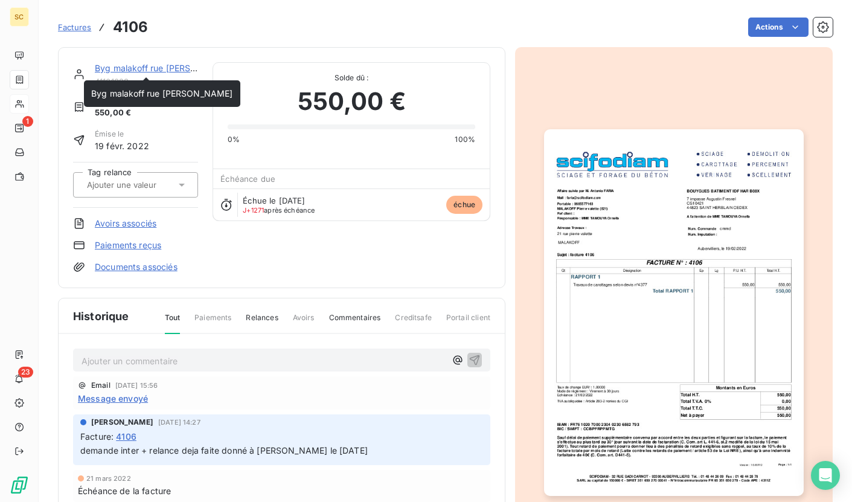
click at [124, 75] on div "Byg malakoff rue [PERSON_NAME] 41101823" at bounding box center [146, 74] width 103 height 24
click at [123, 70] on link "Byg malakoff rue [PERSON_NAME]" at bounding box center [166, 68] width 142 height 10
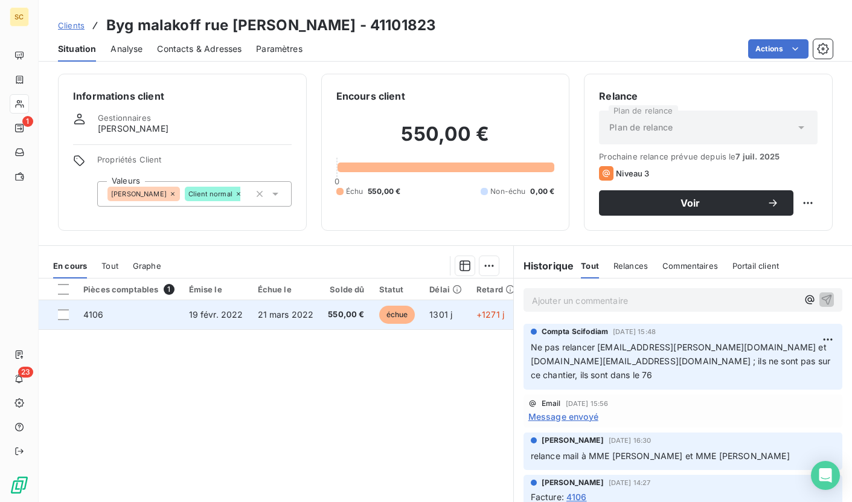
click at [391, 306] on td "échue" at bounding box center [397, 314] width 51 height 29
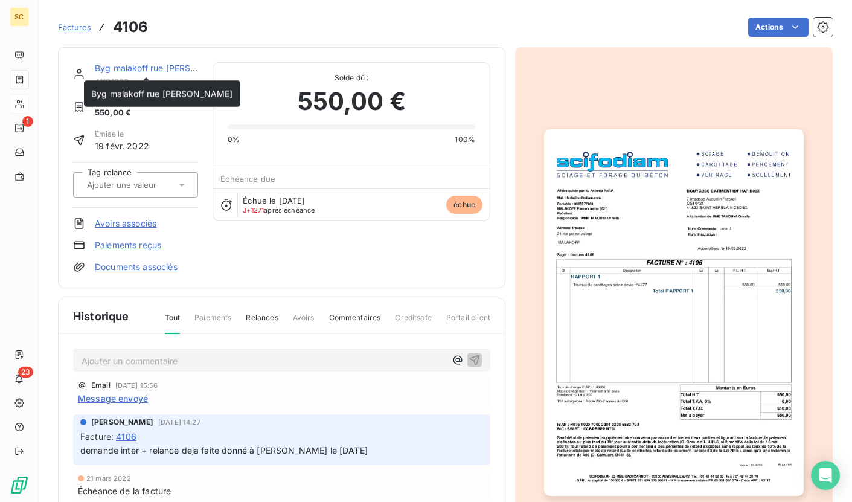
click at [132, 68] on link "Byg malakoff rue [PERSON_NAME]" at bounding box center [166, 68] width 142 height 10
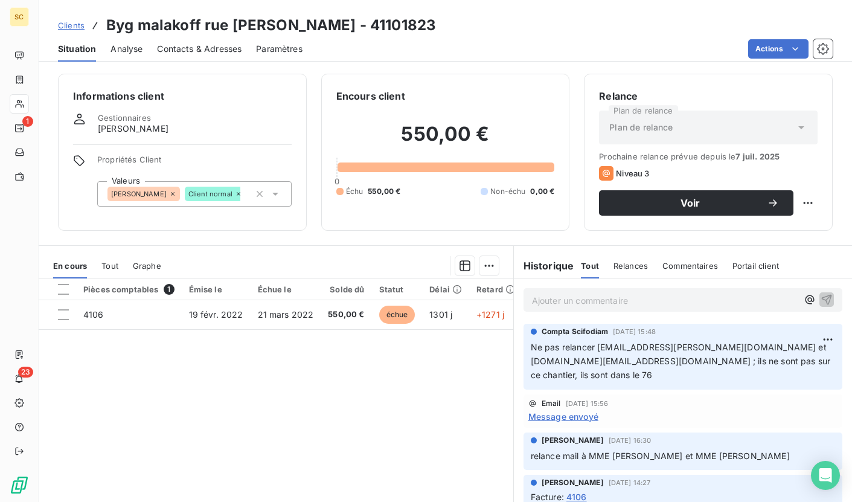
click at [746, 268] on span "Portail client" at bounding box center [756, 266] width 47 height 10
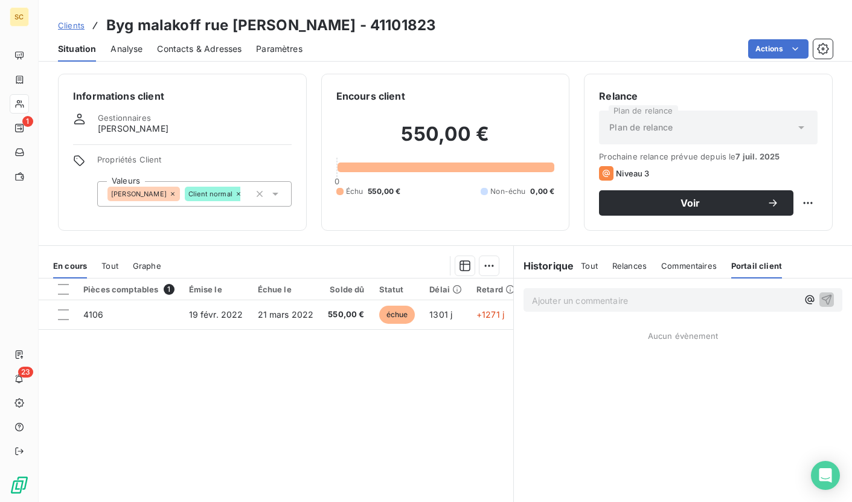
drag, startPoint x: 697, startPoint y: 267, endPoint x: 678, endPoint y: 267, distance: 19.3
click at [696, 267] on span "Commentaires" at bounding box center [689, 266] width 56 height 10
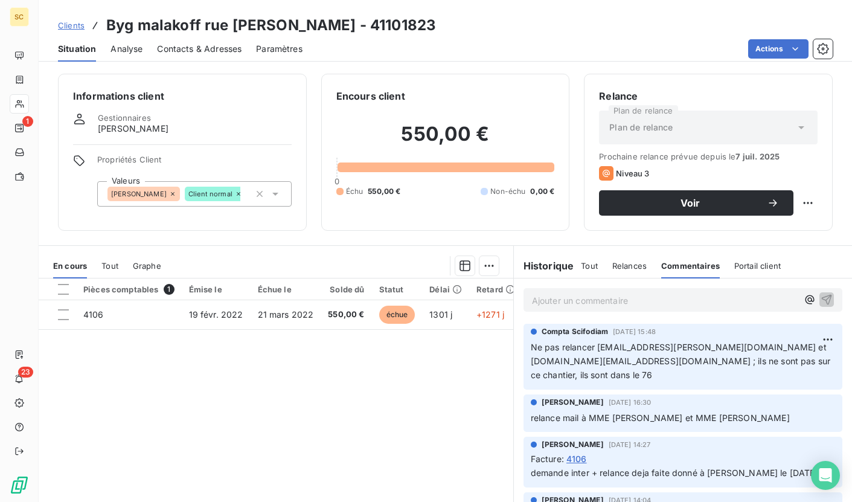
drag, startPoint x: 622, startPoint y: 266, endPoint x: 607, endPoint y: 268, distance: 15.1
click at [622, 266] on span "Relances" at bounding box center [629, 266] width 34 height 10
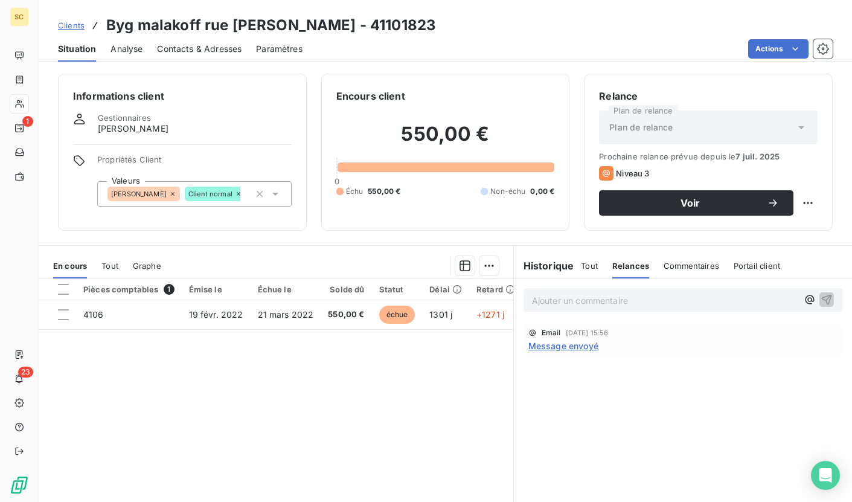
click at [582, 266] on span "Tout" at bounding box center [589, 266] width 17 height 10
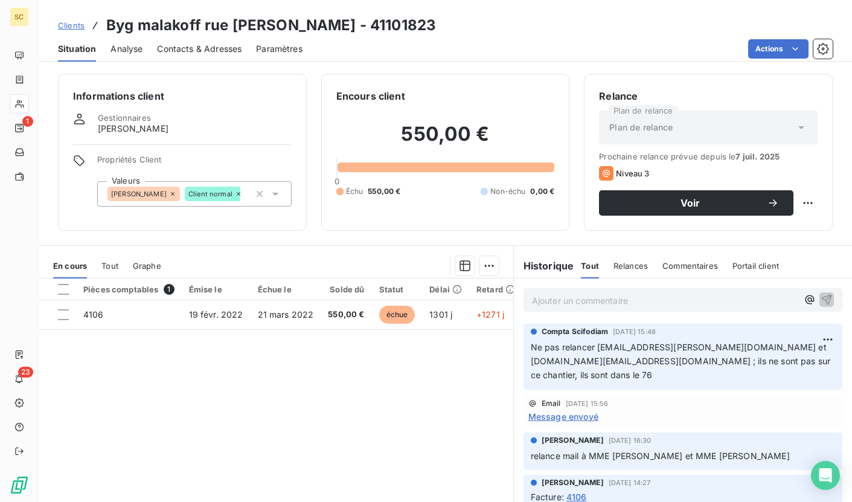
click at [73, 24] on span "Clients" at bounding box center [71, 26] width 27 height 10
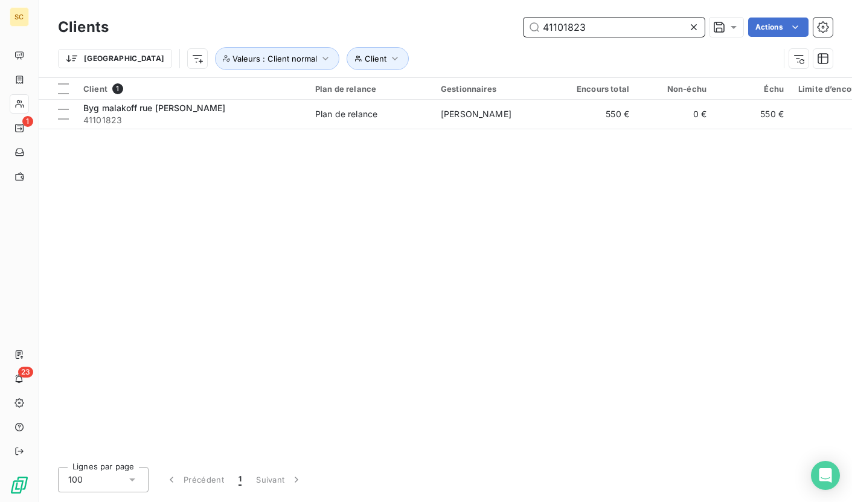
drag, startPoint x: 599, startPoint y: 26, endPoint x: 484, endPoint y: 16, distance: 115.8
click at [484, 16] on div "Clients 41101823 Actions" at bounding box center [445, 26] width 775 height 25
paste input "6730"
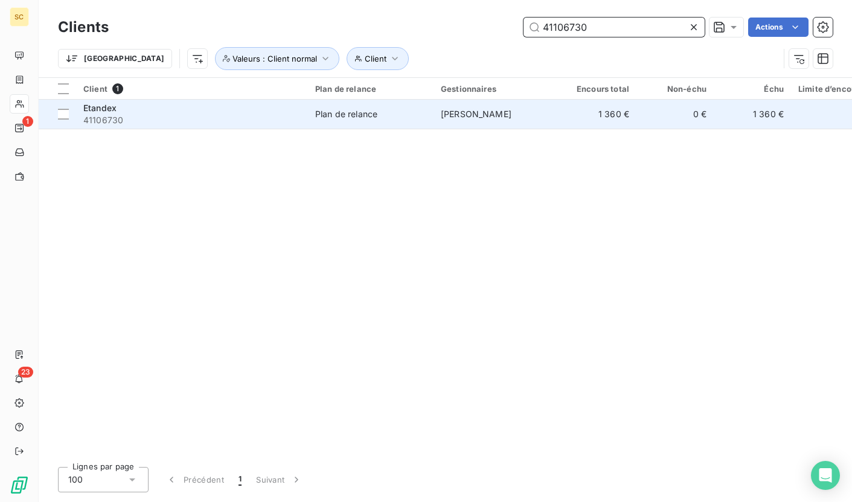
type input "41106730"
click at [211, 116] on span "41106730" at bounding box center [191, 120] width 217 height 12
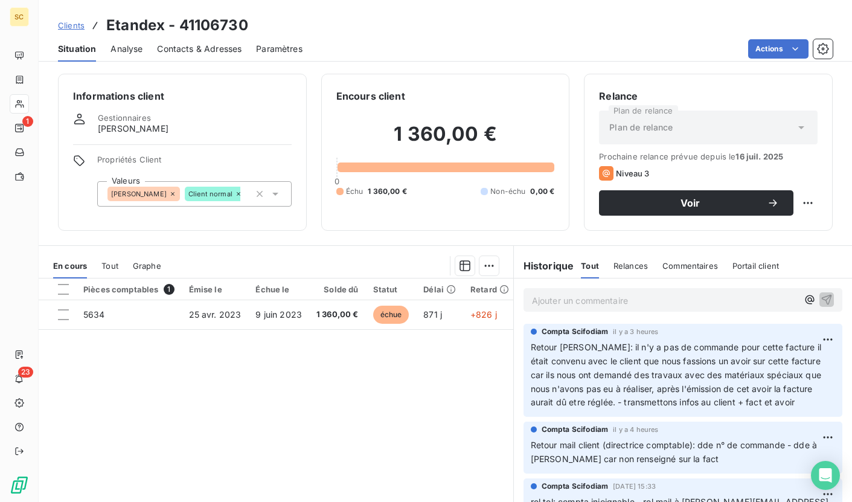
click at [172, 51] on span "Contacts & Adresses" at bounding box center [199, 49] width 85 height 12
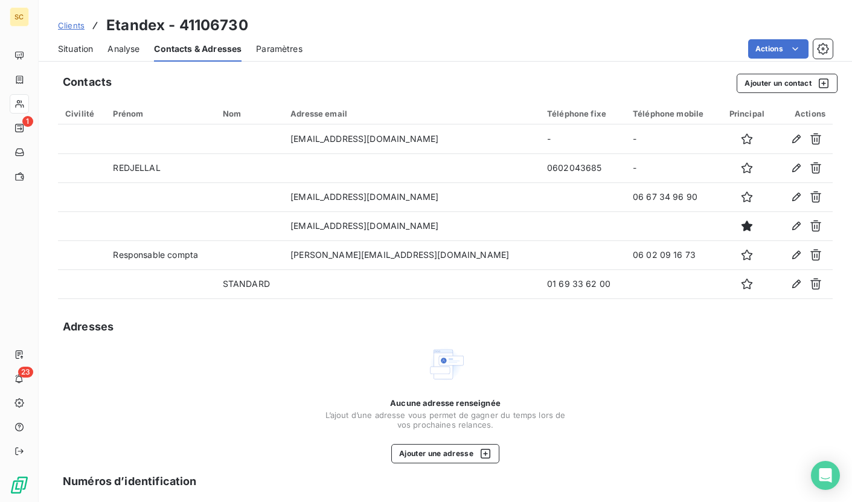
click at [71, 26] on span "Clients" at bounding box center [71, 26] width 27 height 10
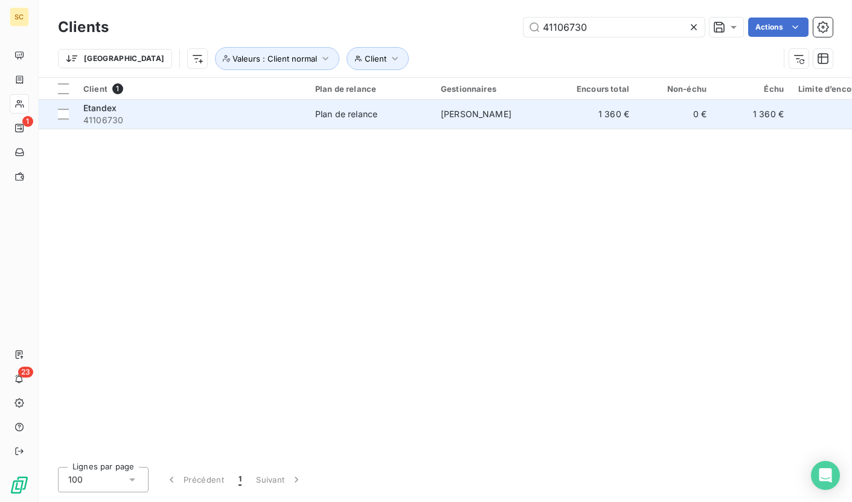
click at [284, 117] on span "41106730" at bounding box center [191, 120] width 217 height 12
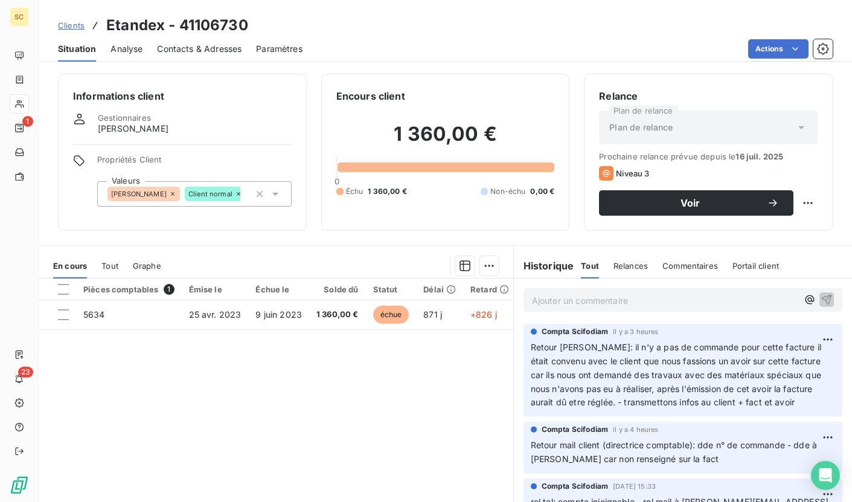
click at [653, 299] on p "Ajouter un commentaire ﻿" at bounding box center [665, 300] width 266 height 15
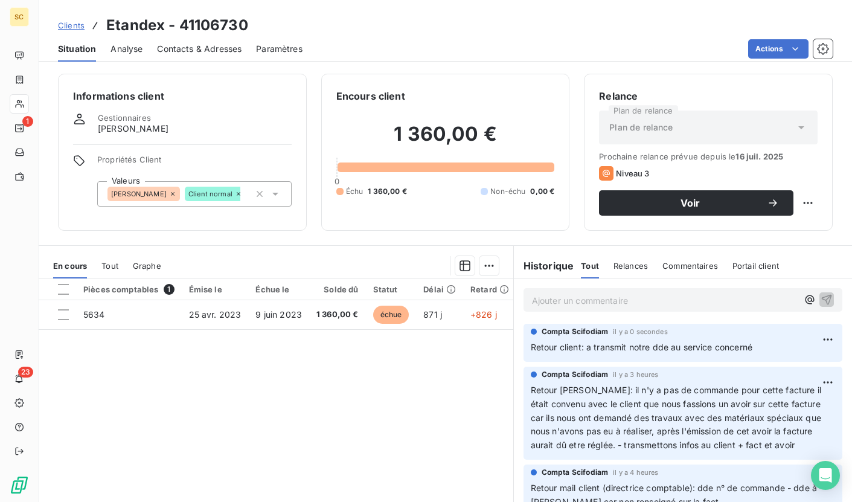
click at [237, 19] on h3 "Etandex - 41106730" at bounding box center [177, 25] width 142 height 22
click at [235, 21] on h3 "Etandex - 41106730" at bounding box center [177, 25] width 142 height 22
drag, startPoint x: 782, startPoint y: 352, endPoint x: 527, endPoint y: 351, distance: 254.9
click at [531, 351] on p "Retour client: a transmit notre dde au service concerné" at bounding box center [683, 348] width 304 height 14
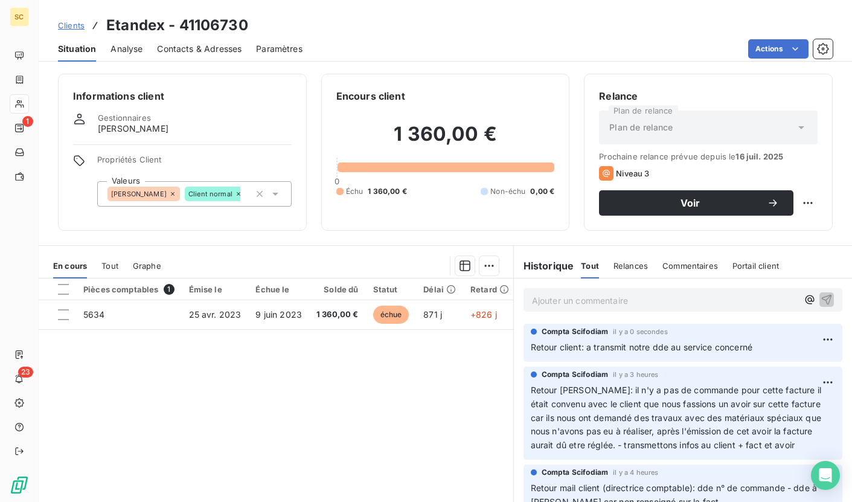
click at [370, 387] on div "Pièces comptables 1 Émise le Échue le Solde dû Statut Délai Retard Tag relance …" at bounding box center [276, 394] width 475 height 233
